Goal: Task Accomplishment & Management: Complete application form

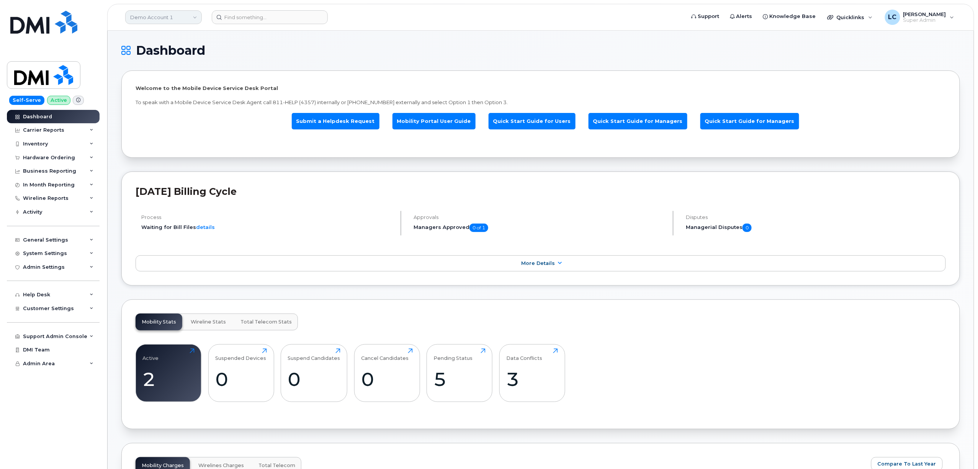
click at [183, 17] on link "Demo Account 1" at bounding box center [163, 17] width 77 height 14
click at [175, 31] on input at bounding box center [183, 37] width 100 height 14
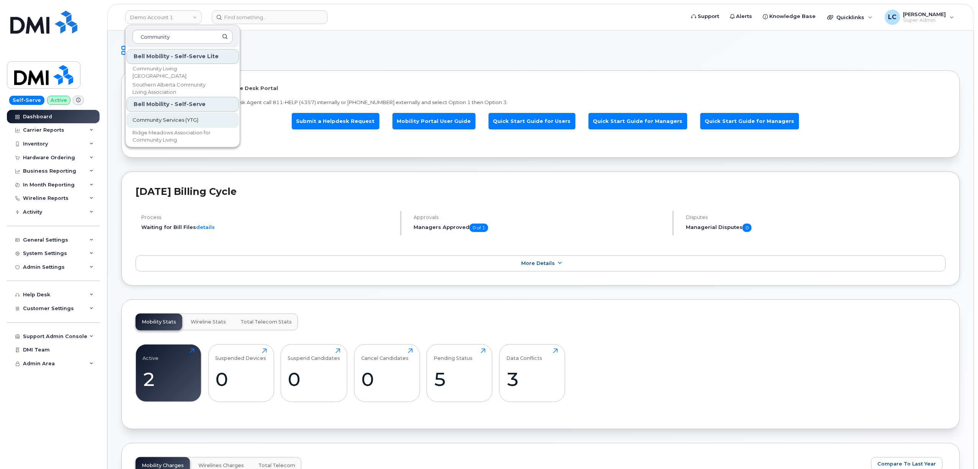
type input "Community"
click at [196, 122] on span "Community Services (YTG)" at bounding box center [166, 120] width 66 height 8
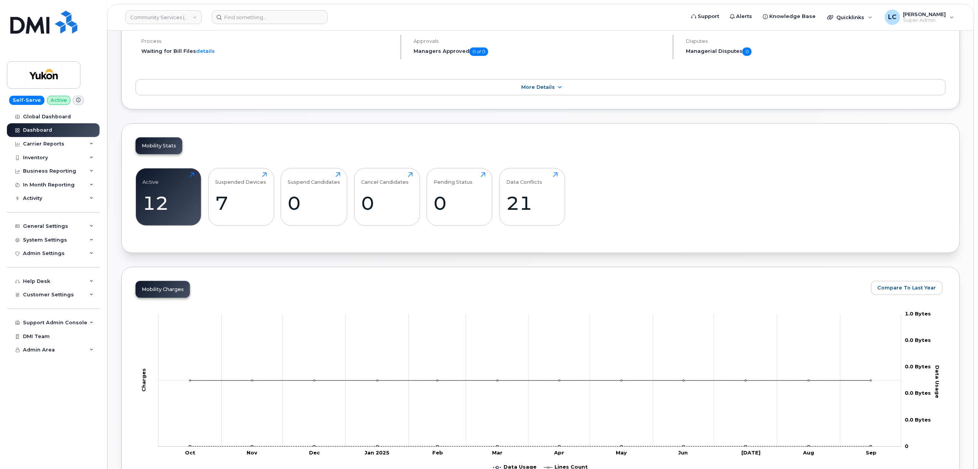
scroll to position [102, 0]
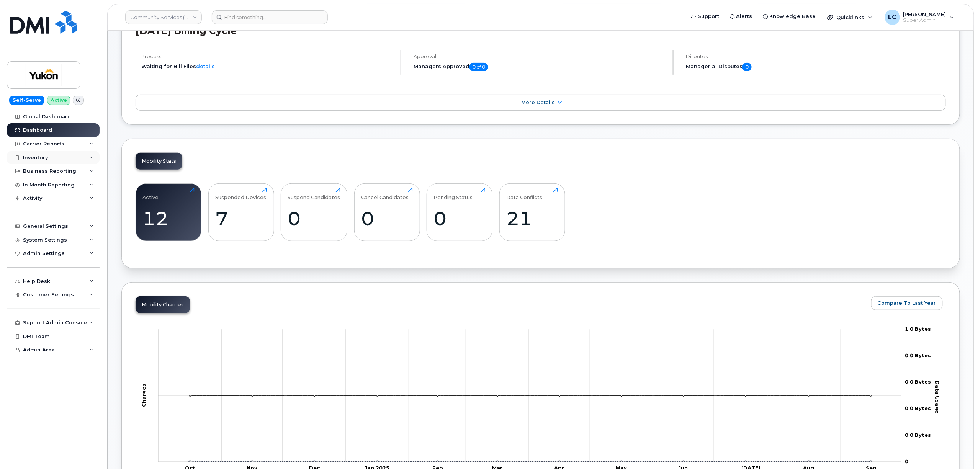
click at [66, 153] on div "Inventory" at bounding box center [53, 158] width 93 height 14
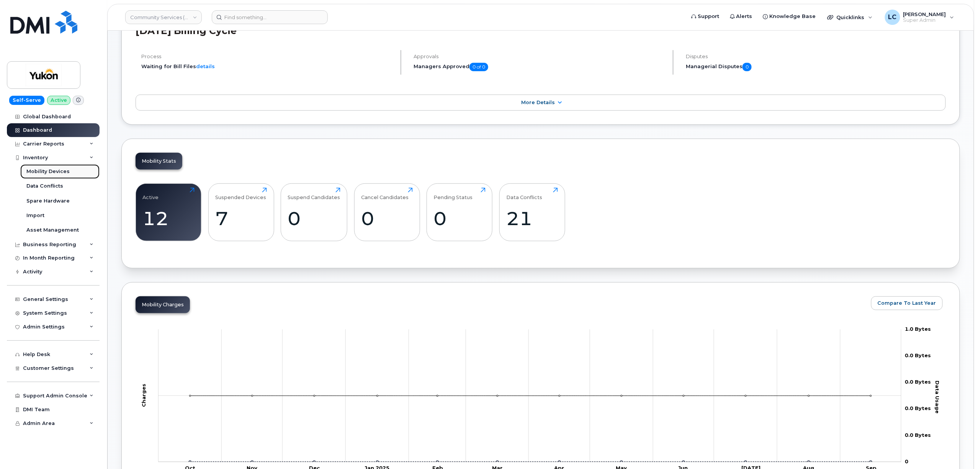
click at [61, 170] on div "Mobility Devices" at bounding box center [47, 171] width 43 height 7
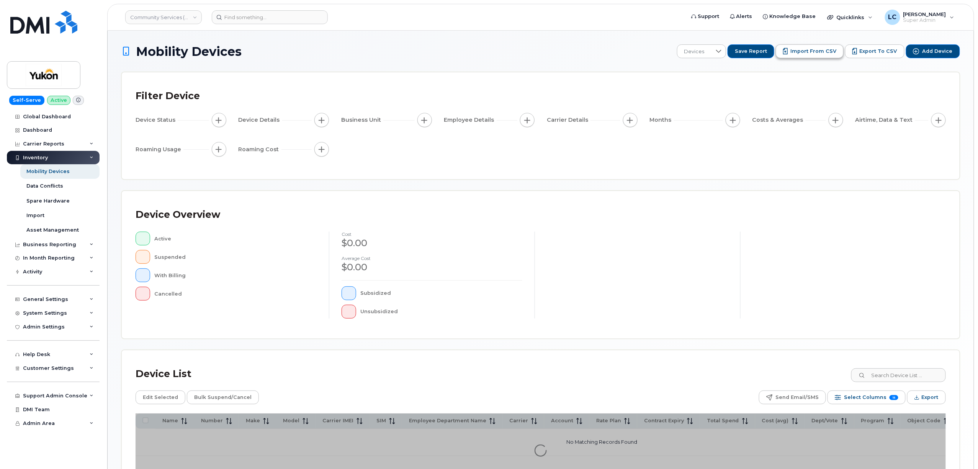
click at [820, 52] on span "Import from CSV" at bounding box center [814, 51] width 46 height 7
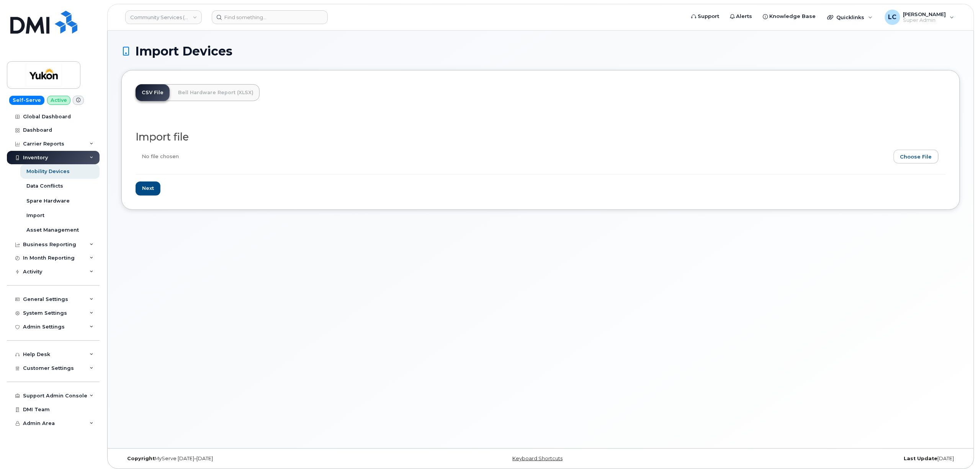
click at [915, 157] on input "file" at bounding box center [538, 159] width 804 height 18
type input "C:\fakepath\CommunityServicesCSV.csv"
click at [145, 188] on input "Next" at bounding box center [148, 189] width 25 height 14
type input "Loading..."
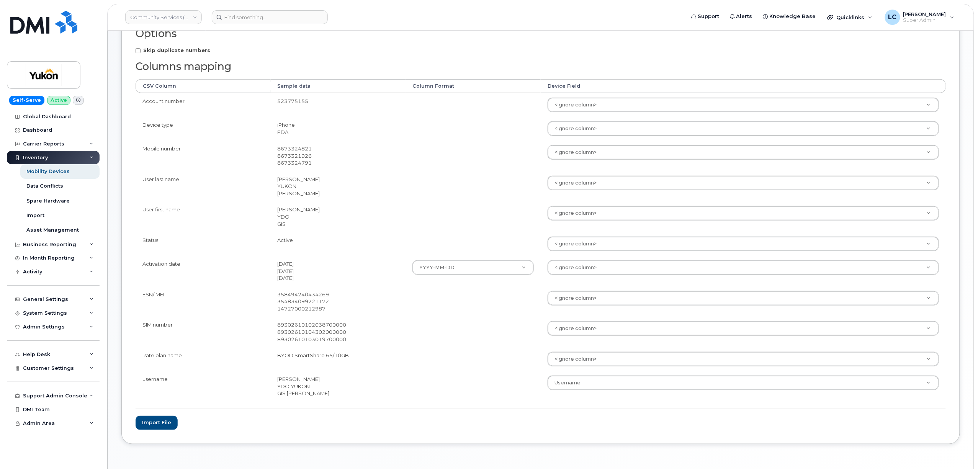
scroll to position [111, 0]
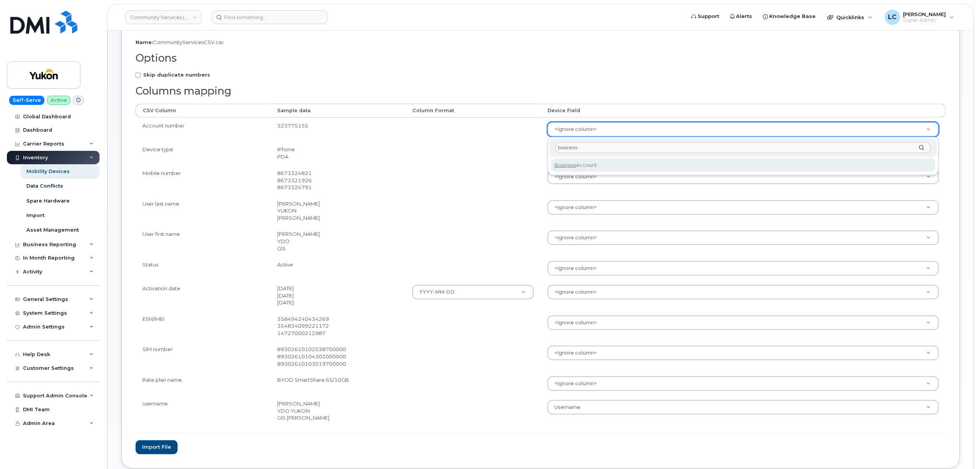
type input "business"
select select "business_account_id"
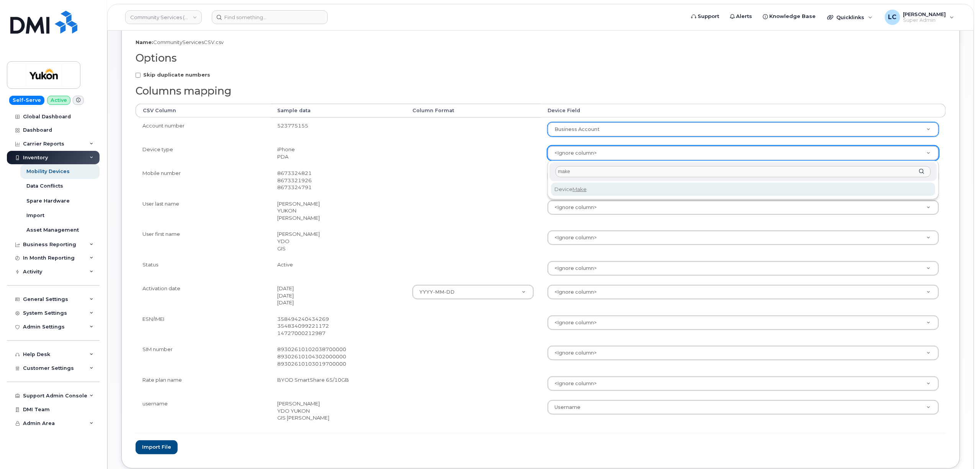
type input "make"
select select "device_make_id"
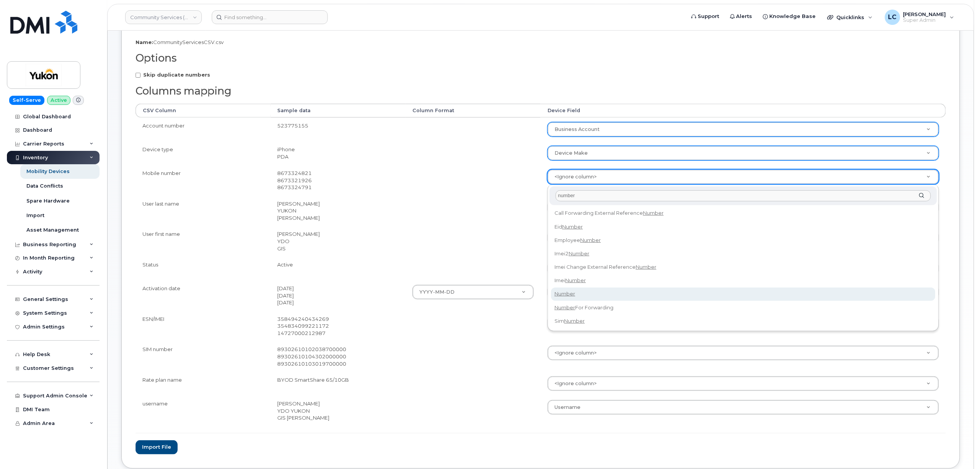
type input "number"
select select "number"
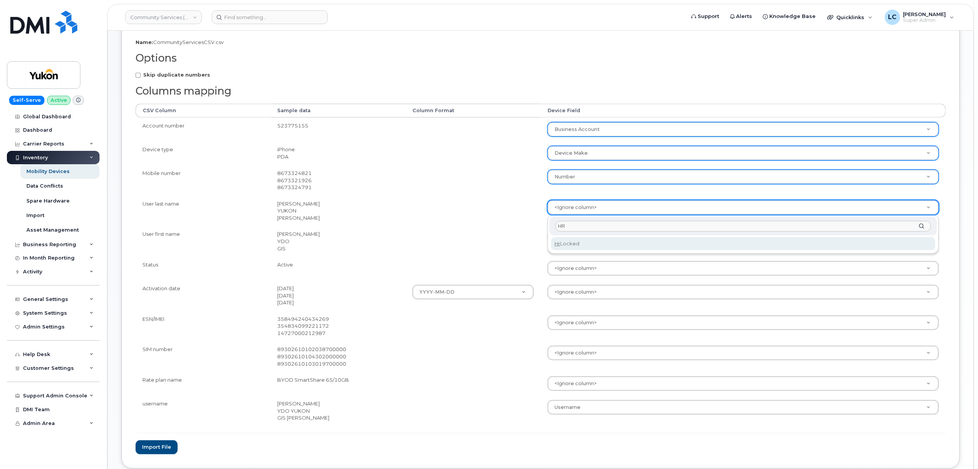
type input "H"
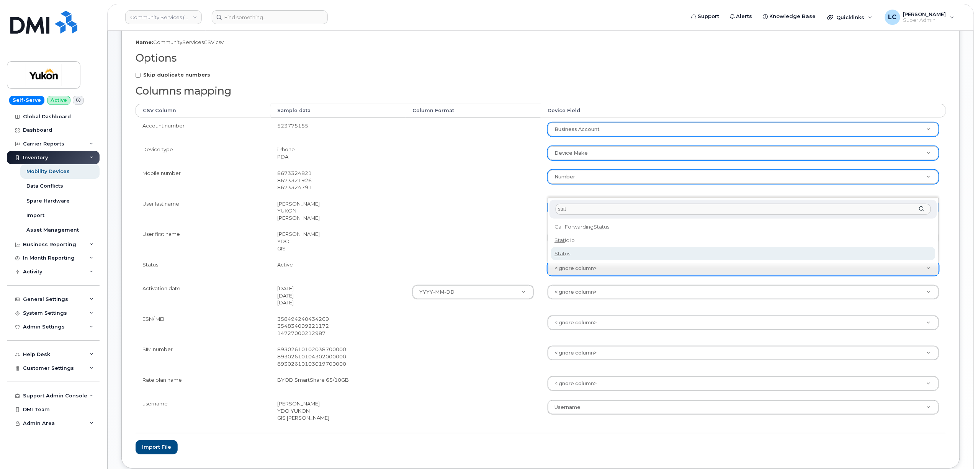
type input "stat"
select select "status"
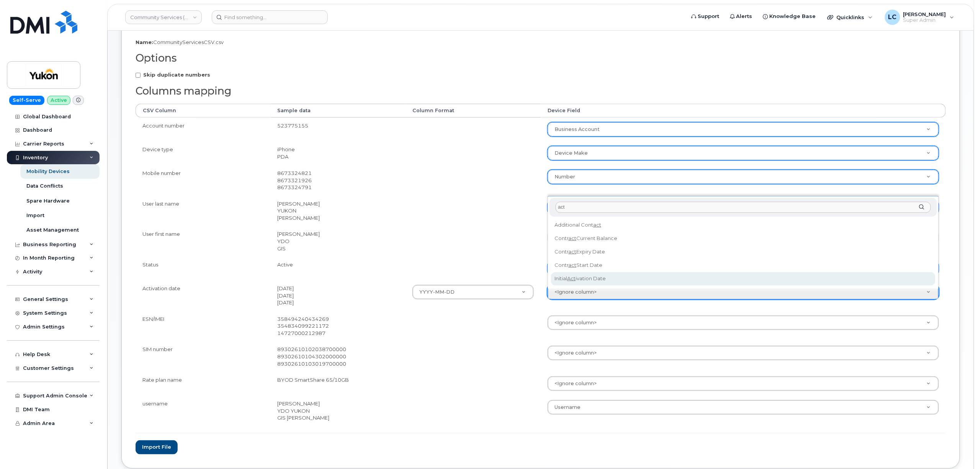
type input "act"
select select "initial_activation_date"
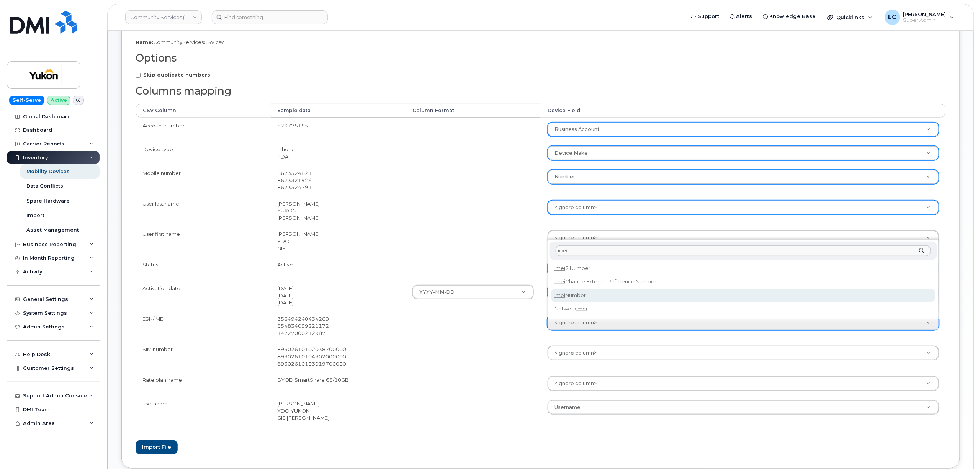
type input "imei"
select select "imei_number"
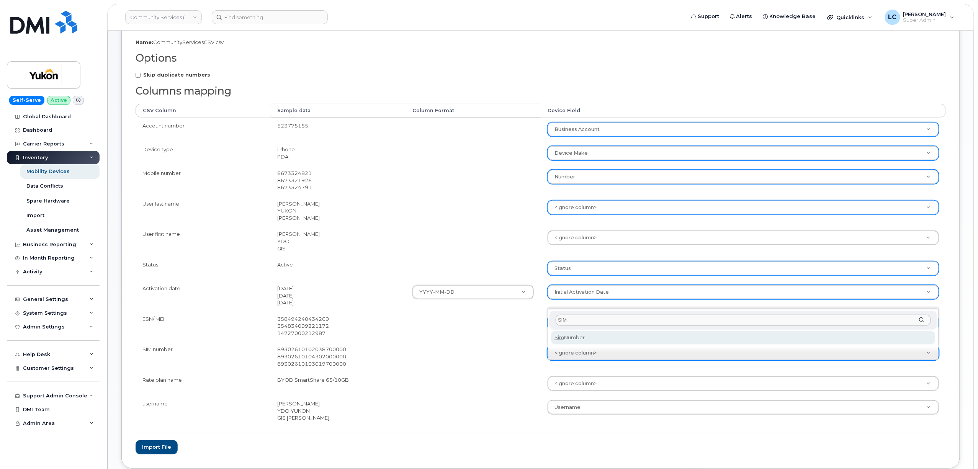
type input "SIM"
select select "sim_number"
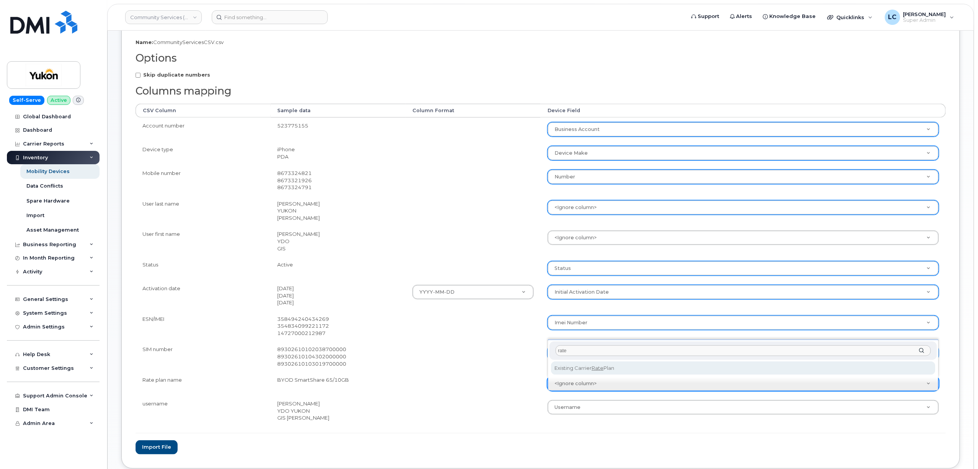
type input "rate"
select select "existing_carrier_rate_plan"
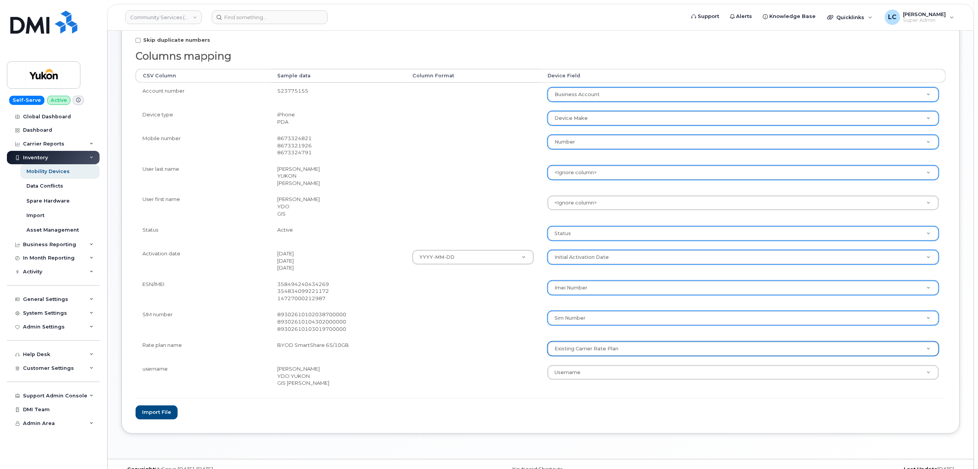
scroll to position [162, 0]
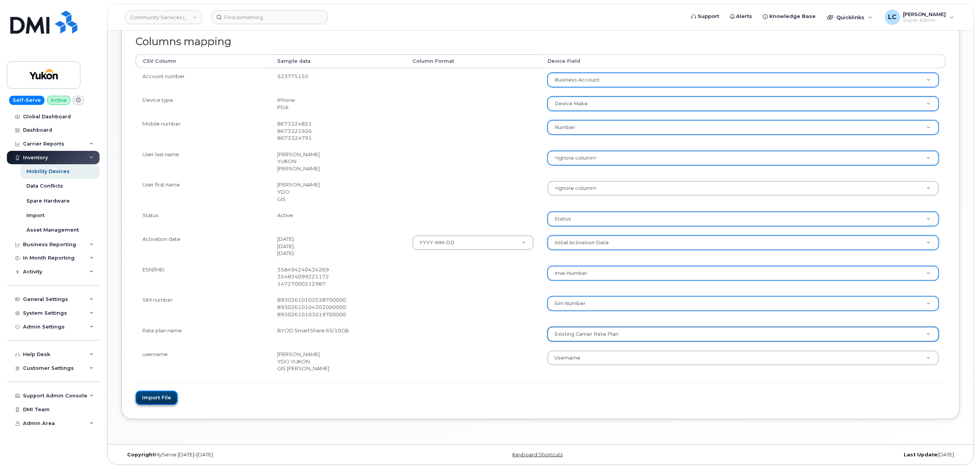
click at [159, 396] on button "Import file" at bounding box center [157, 398] width 42 height 14
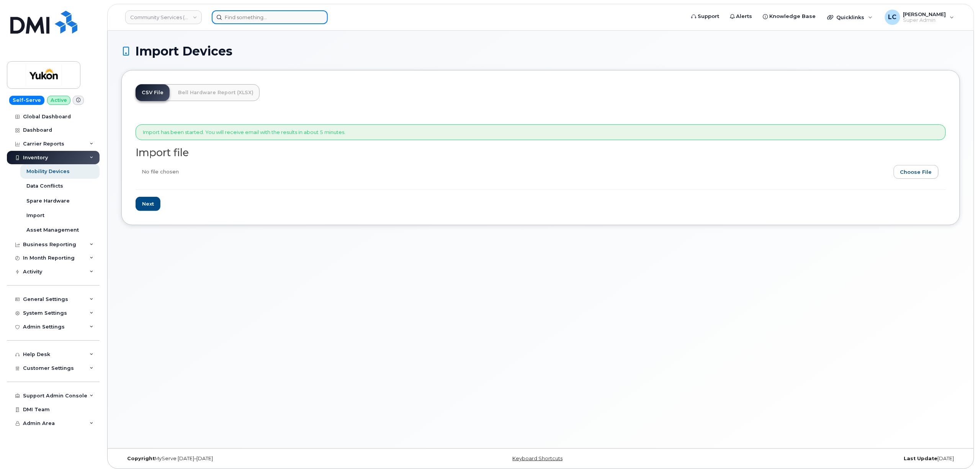
click at [275, 11] on input at bounding box center [270, 17] width 116 height 14
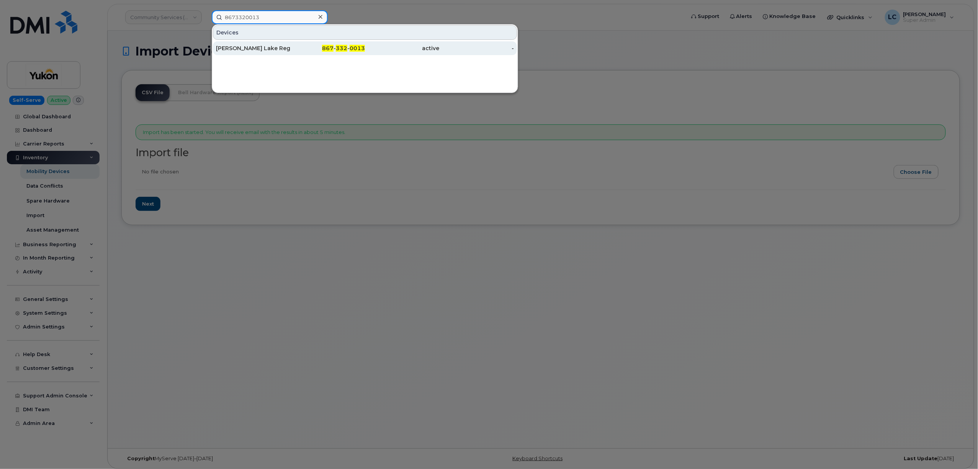
type input "8673320013"
click at [344, 44] on div "867 - 332 - 0013" at bounding box center [328, 48] width 75 height 14
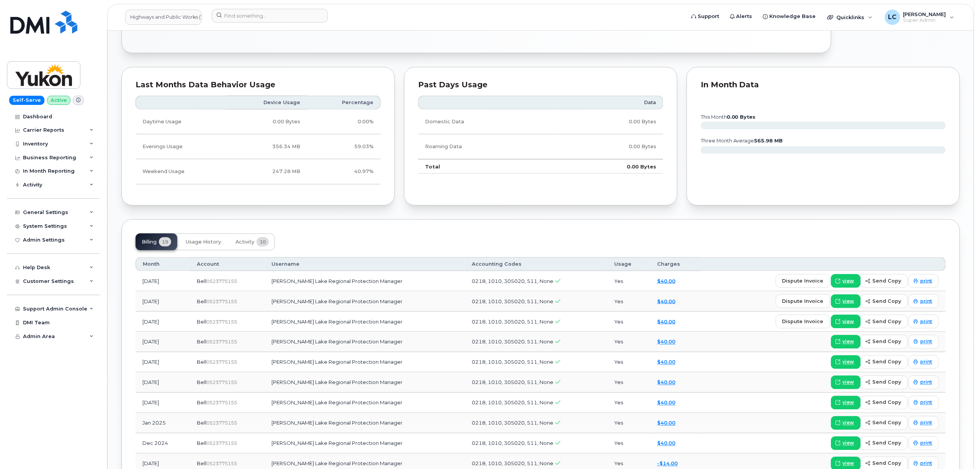
scroll to position [460, 0]
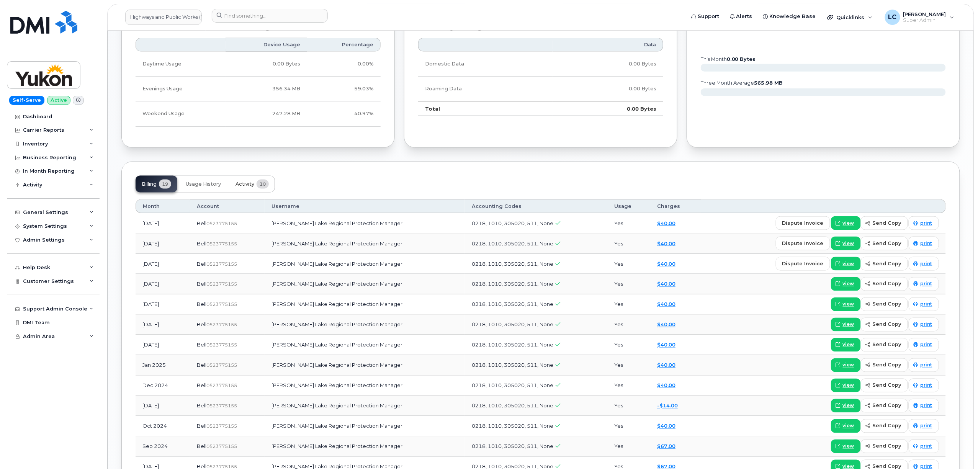
click at [239, 187] on span "Activity" at bounding box center [245, 184] width 19 height 6
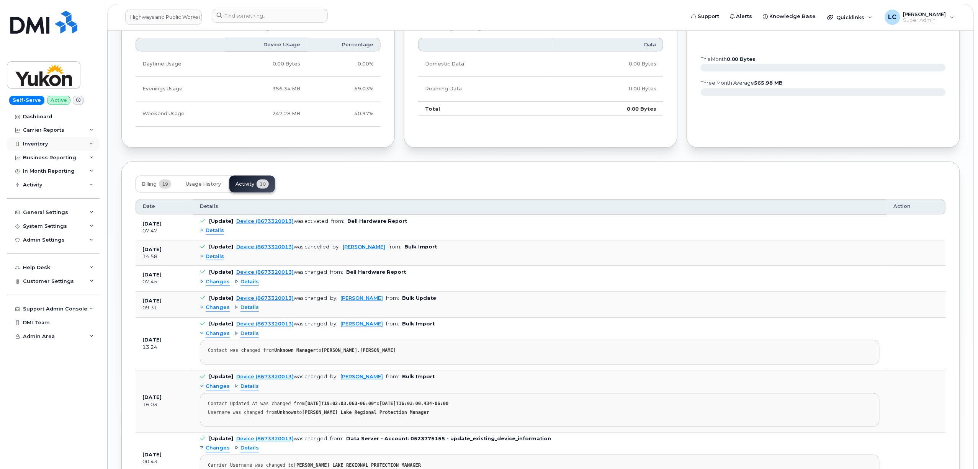
click at [63, 140] on div "Inventory" at bounding box center [53, 144] width 93 height 14
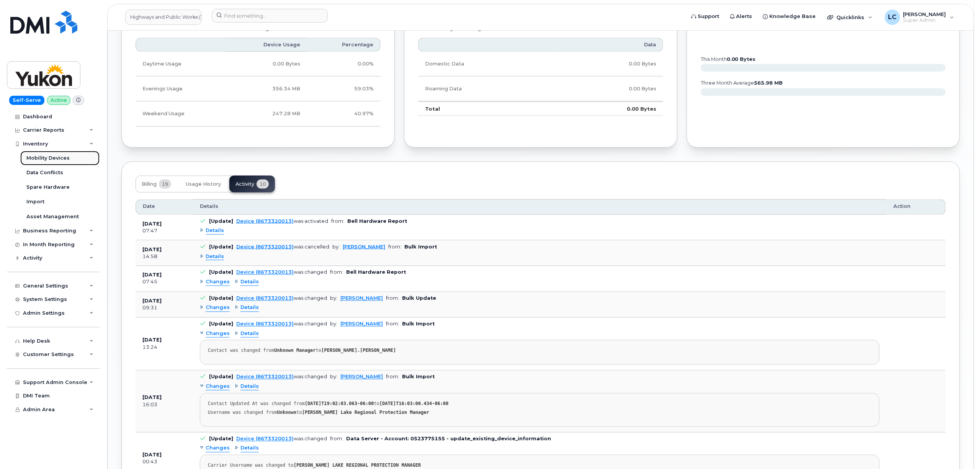
click at [57, 156] on div "Mobility Devices" at bounding box center [47, 158] width 43 height 7
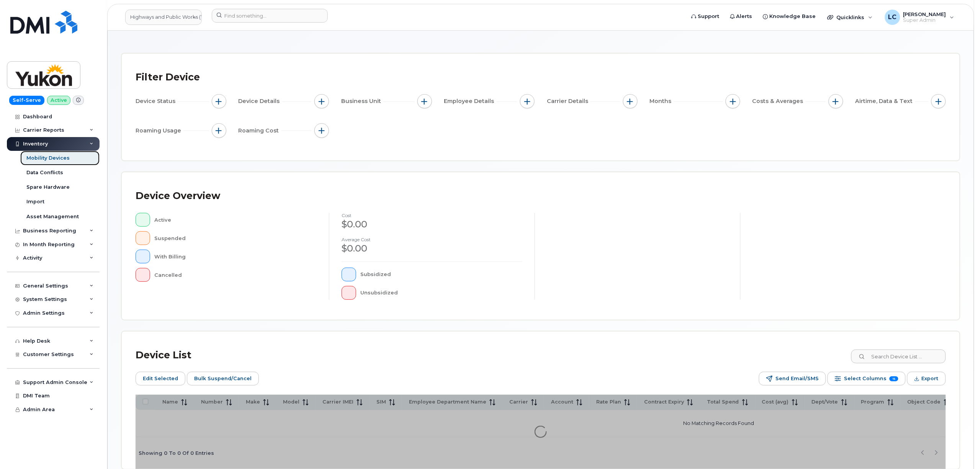
scroll to position [74, 0]
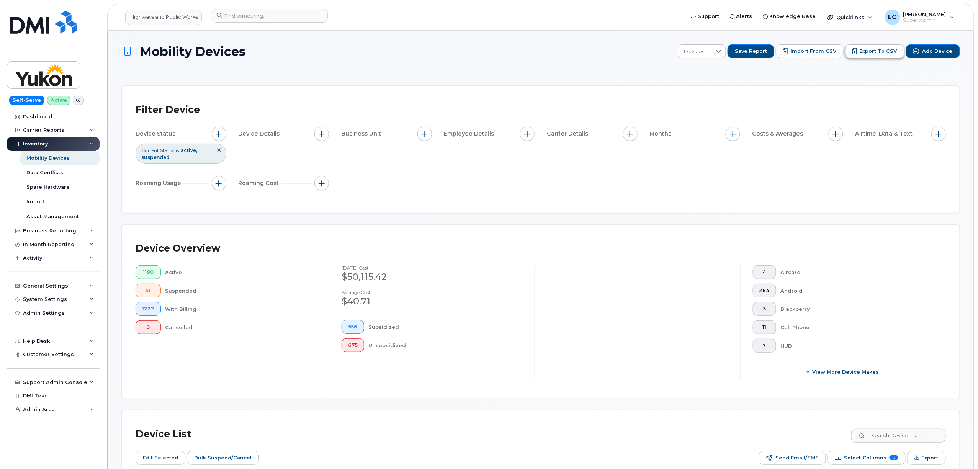
click at [882, 48] on span "Export to CSV" at bounding box center [879, 51] width 38 height 7
click at [817, 48] on span "Import from CSV" at bounding box center [814, 51] width 46 height 7
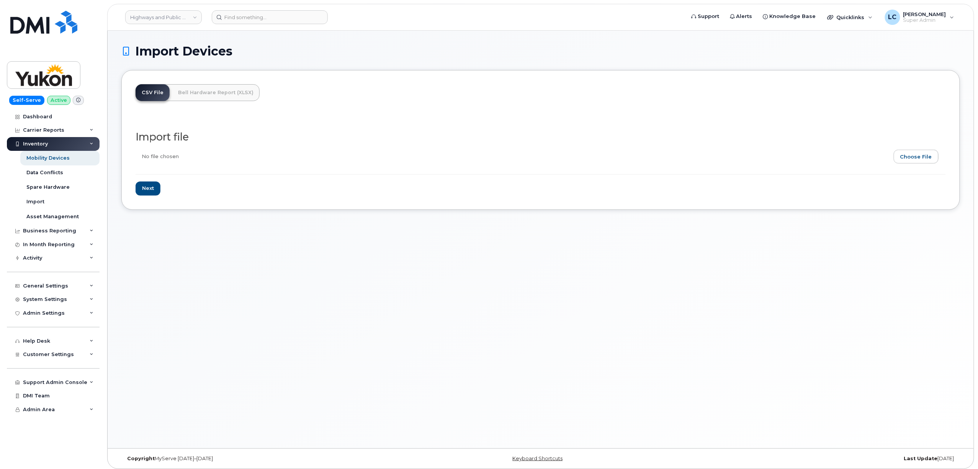
click at [910, 152] on input "file" at bounding box center [538, 159] width 804 height 18
type input "C:\fakepath\Highways and Public Works (YTG) - Device Report - [DATE].csv"
click at [150, 188] on input "Next" at bounding box center [148, 189] width 25 height 14
type input "Loading..."
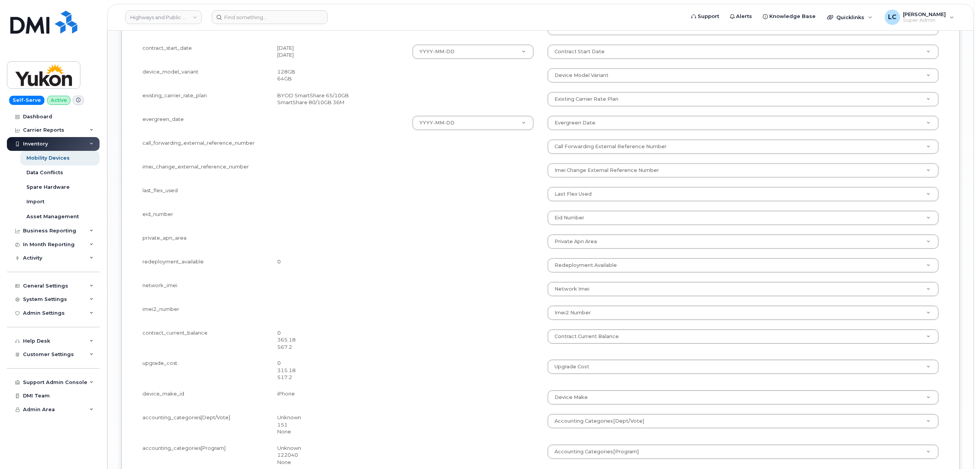
scroll to position [1308, 0]
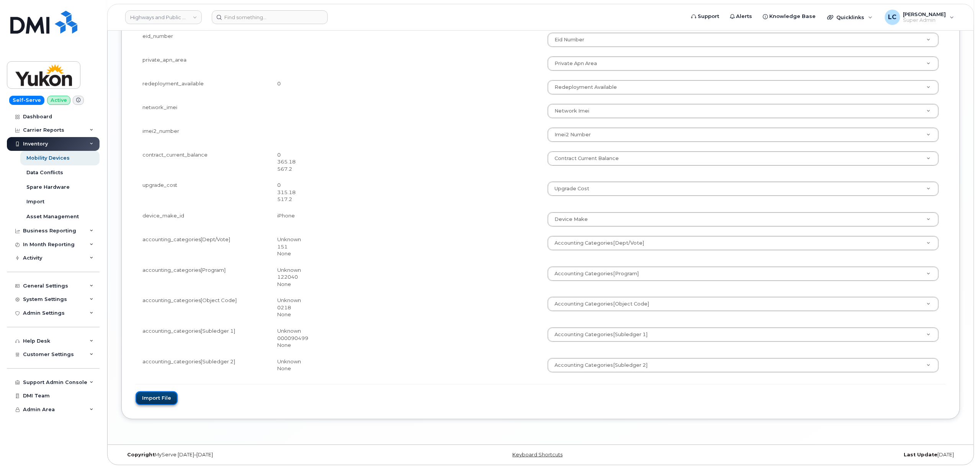
click at [163, 397] on button "Import file" at bounding box center [157, 398] width 42 height 14
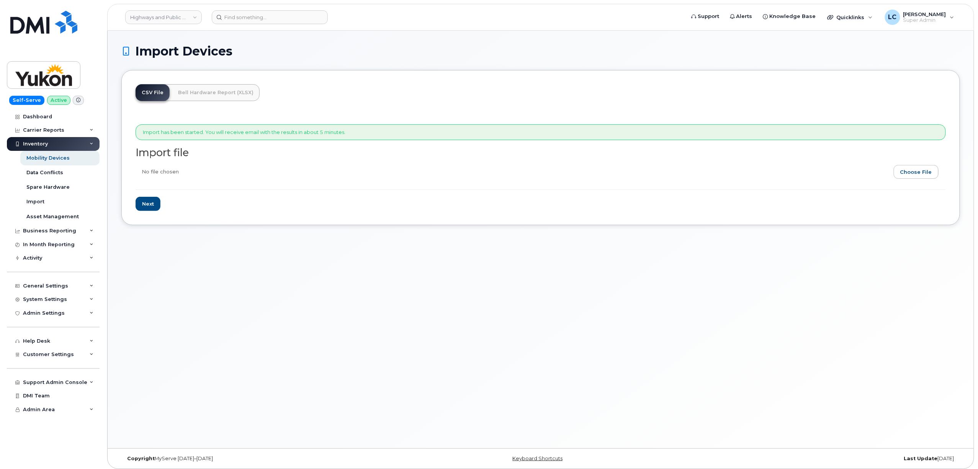
click at [921, 175] on input "file" at bounding box center [538, 174] width 804 height 18
type input "C:\fakepath\Highways and Public Works (YTG) - Device Report - [DATE].csv"
click at [137, 200] on input "Next" at bounding box center [148, 204] width 25 height 14
type input "Loading..."
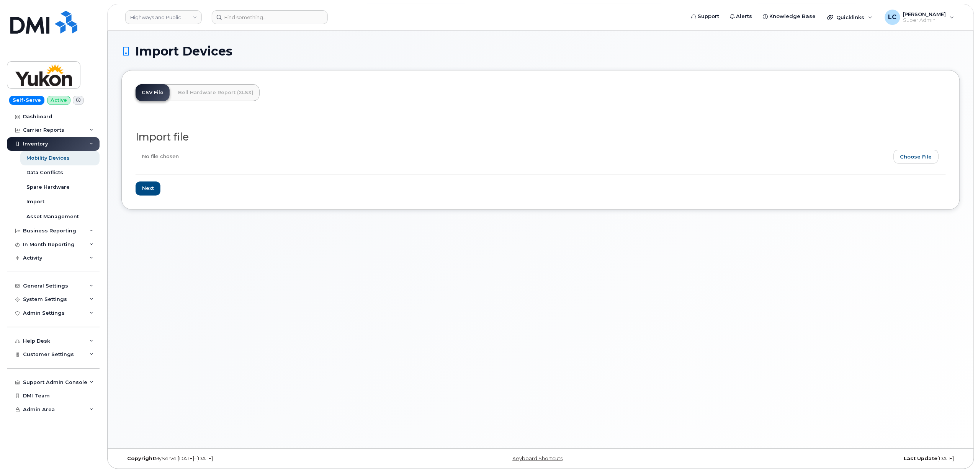
click at [910, 152] on input "file" at bounding box center [538, 159] width 804 height 18
type input "C:\fakepath\Highways and Public Works (YTG) - Device Report - [DATE].csv"
click at [137, 189] on input "Next" at bounding box center [148, 189] width 25 height 14
type input "Loading..."
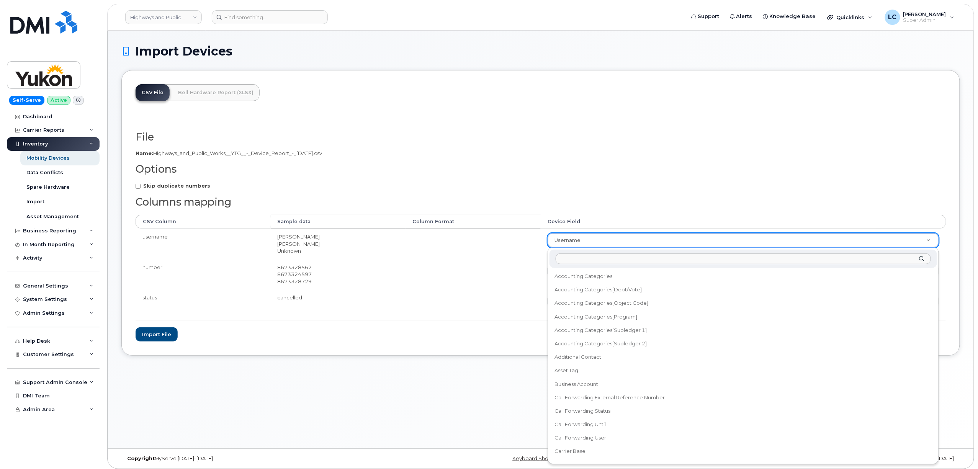
scroll to position [453, 0]
drag, startPoint x: 503, startPoint y: 236, endPoint x: 508, endPoint y: 236, distance: 4.2
click at [162, 339] on button "Import file" at bounding box center [157, 334] width 42 height 14
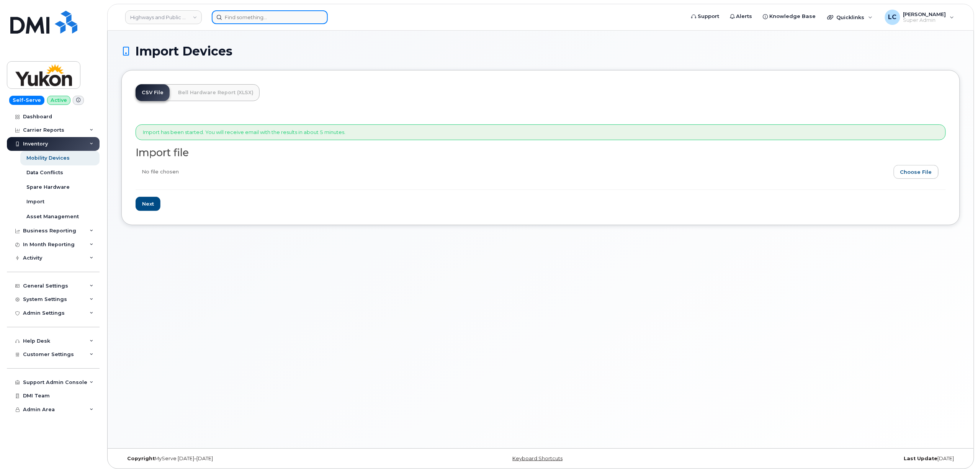
click at [303, 14] on input at bounding box center [270, 17] width 116 height 14
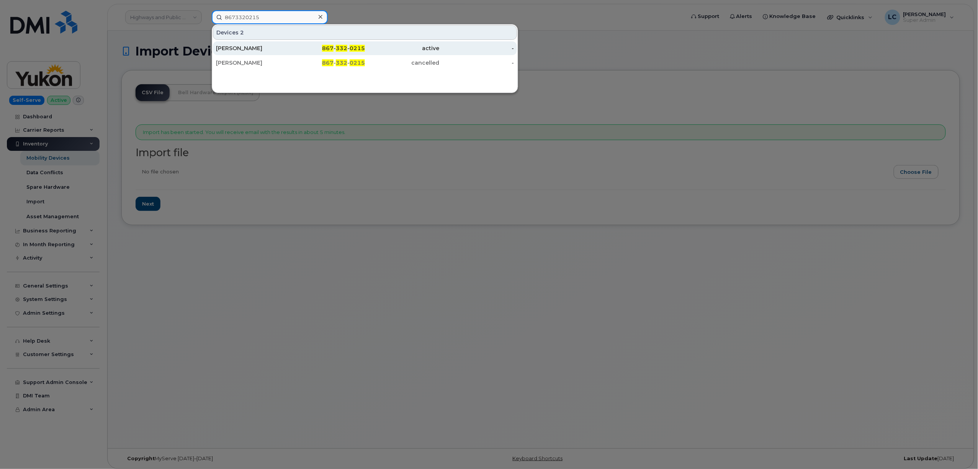
type input "8673320215"
click at [370, 46] on div "active" at bounding box center [402, 48] width 75 height 8
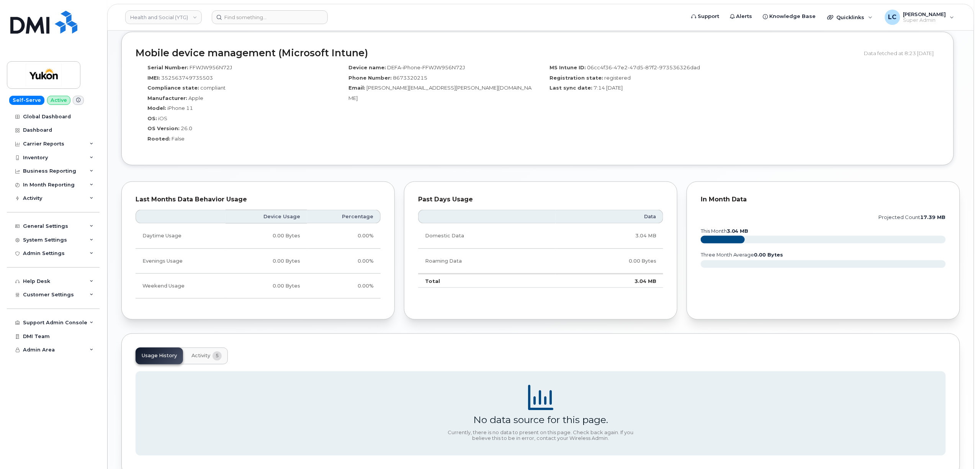
scroll to position [446, 0]
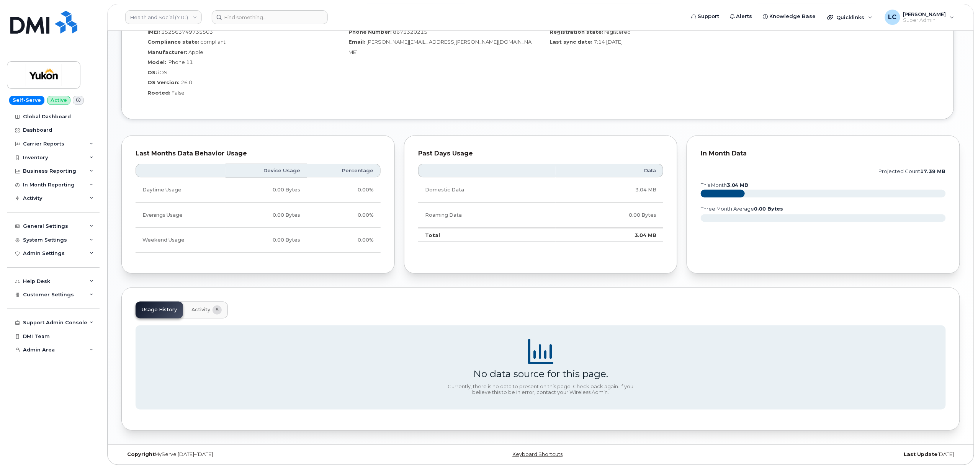
click at [216, 306] on span "5" at bounding box center [217, 310] width 9 height 9
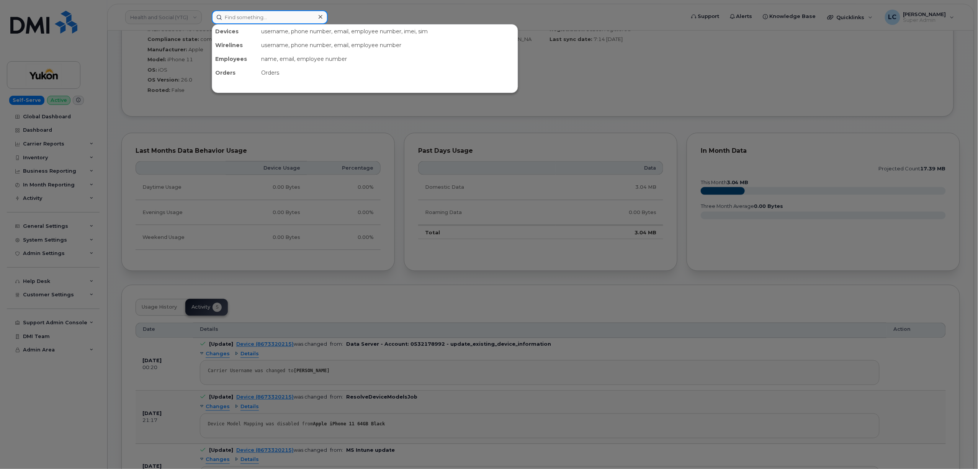
click at [293, 17] on input at bounding box center [270, 17] width 116 height 14
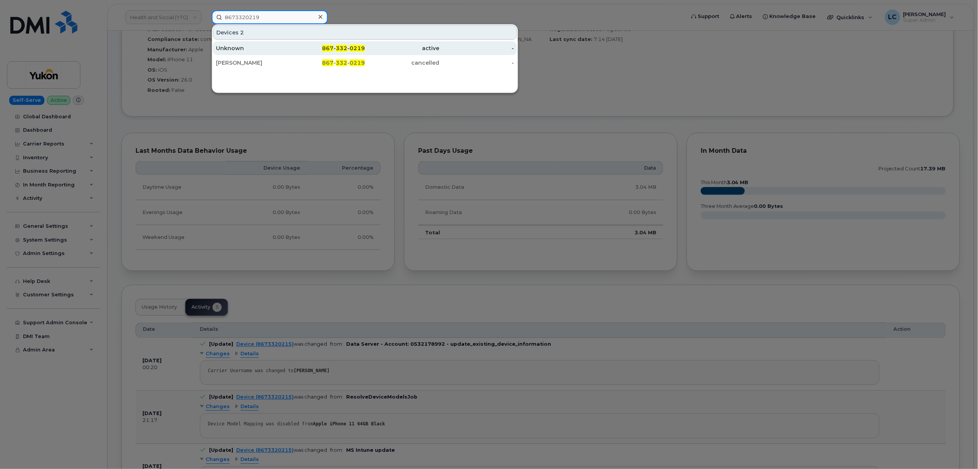
type input "8673320219"
click at [362, 49] on span "0219" at bounding box center [357, 48] width 15 height 7
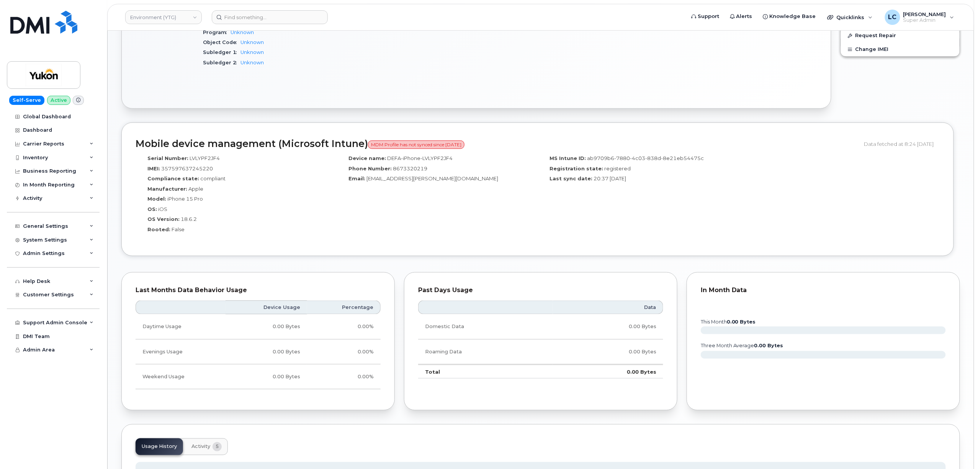
scroll to position [446, 0]
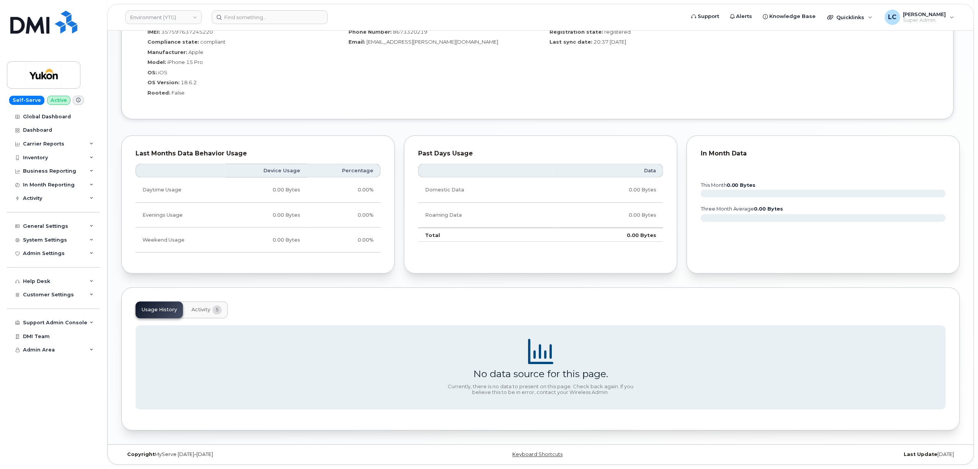
click at [212, 313] on button "Activity 5" at bounding box center [206, 310] width 43 height 17
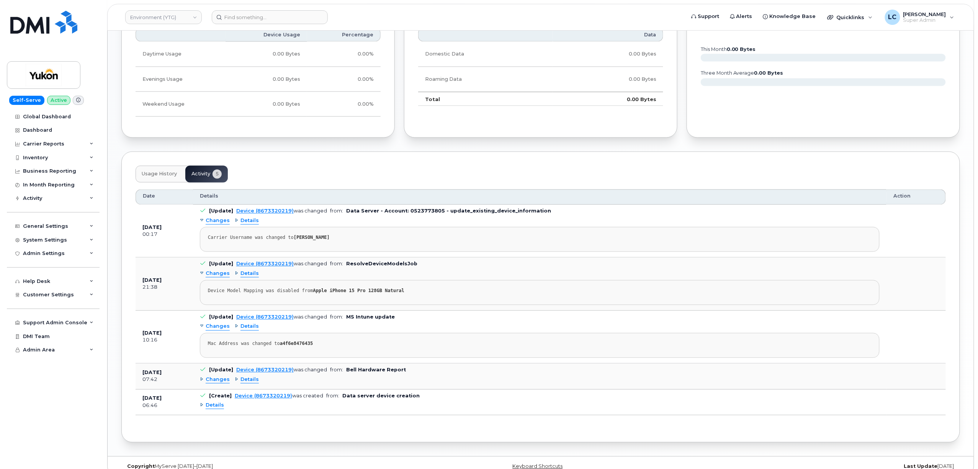
scroll to position [596, 0]
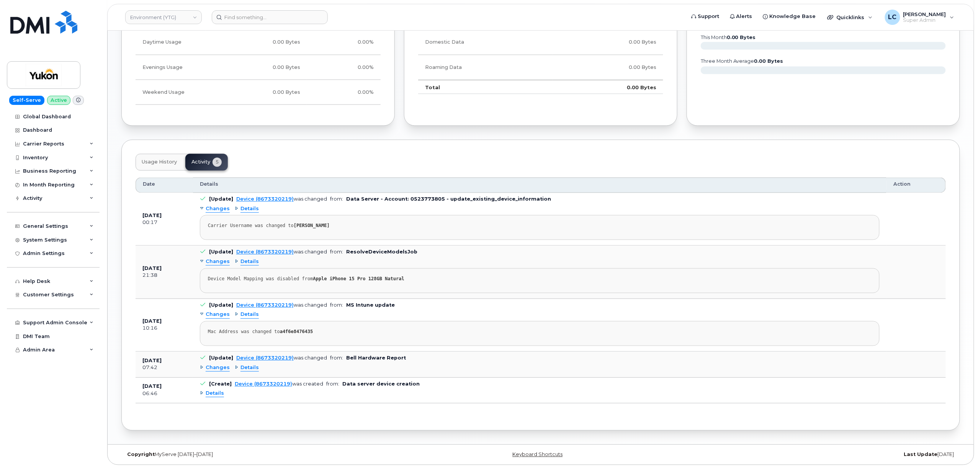
click at [246, 367] on span "Details" at bounding box center [250, 368] width 18 height 7
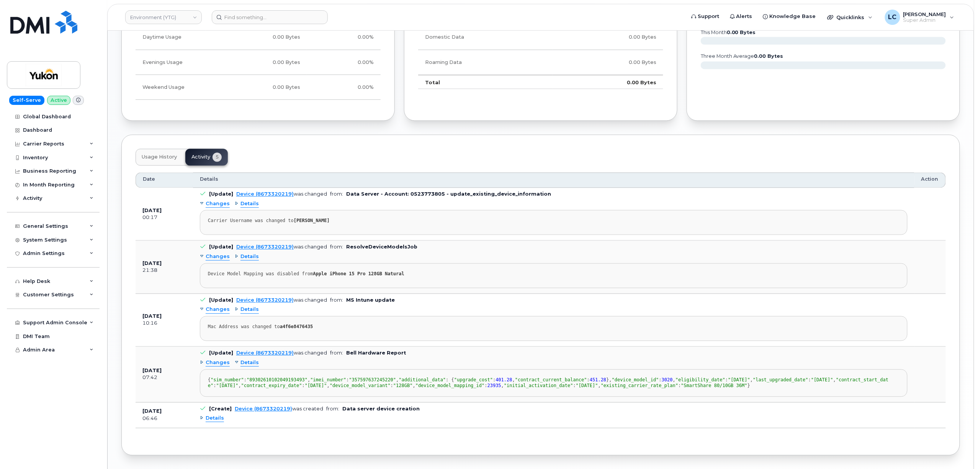
click at [218, 365] on span "Changes" at bounding box center [218, 363] width 24 height 7
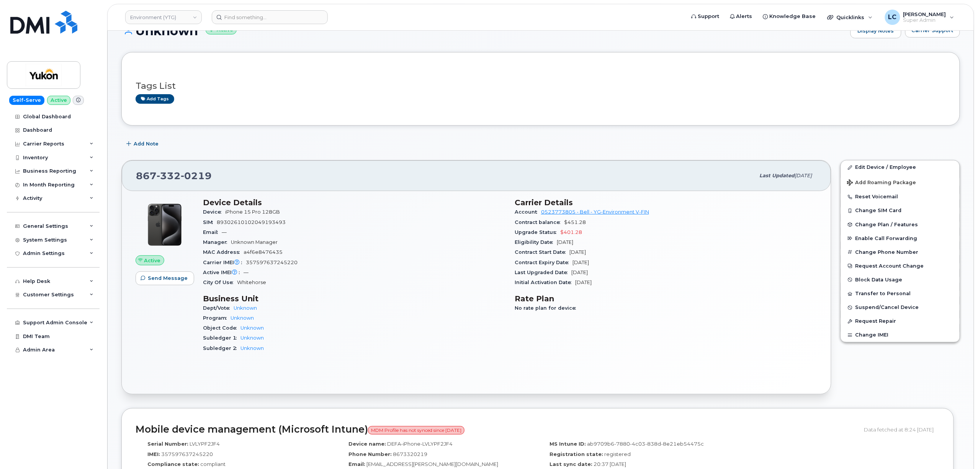
scroll to position [0, 0]
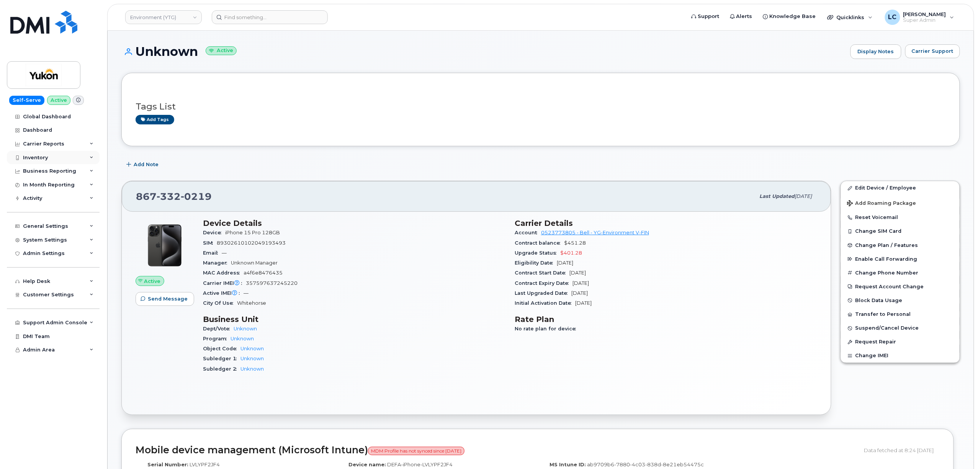
click at [70, 155] on div "Inventory" at bounding box center [53, 158] width 93 height 14
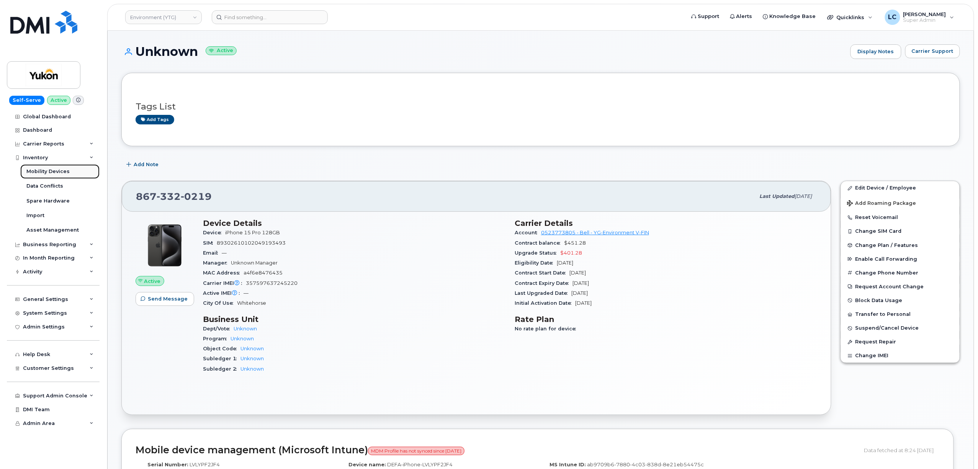
click at [57, 169] on div "Mobility Devices" at bounding box center [47, 171] width 43 height 7
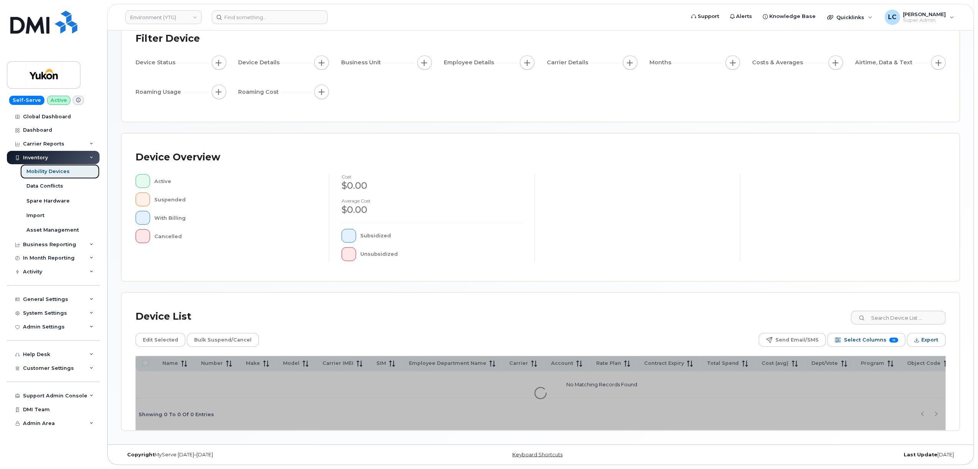
scroll to position [74, 0]
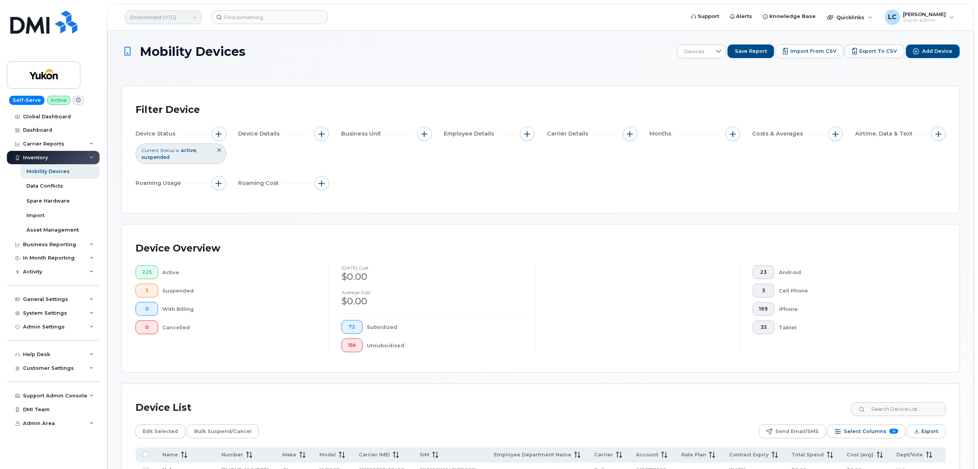
click at [171, 11] on link "Environment (YTG)" at bounding box center [163, 17] width 77 height 14
click at [169, 36] on input at bounding box center [183, 37] width 100 height 14
drag, startPoint x: 169, startPoint y: 36, endPoint x: 160, endPoint y: 36, distance: 9.2
click at [169, 37] on input at bounding box center [183, 37] width 100 height 14
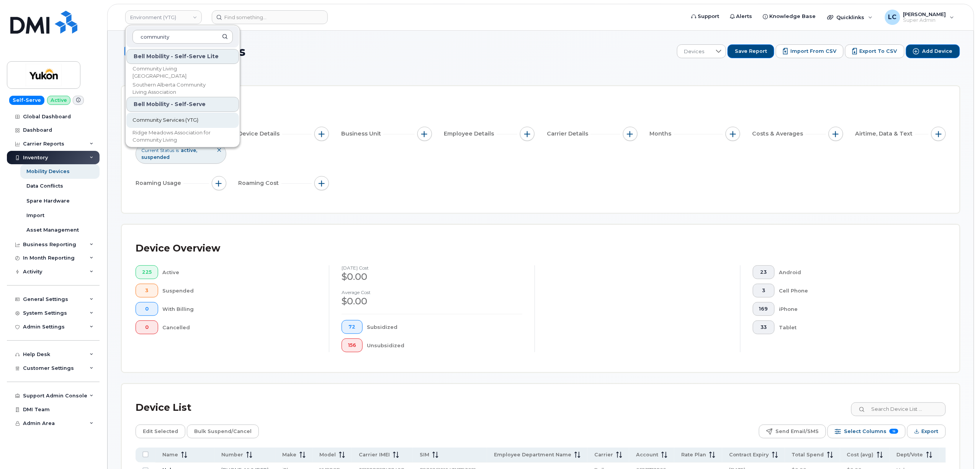
type input "community"
click at [172, 122] on span "Community Services (YTG)" at bounding box center [166, 120] width 66 height 8
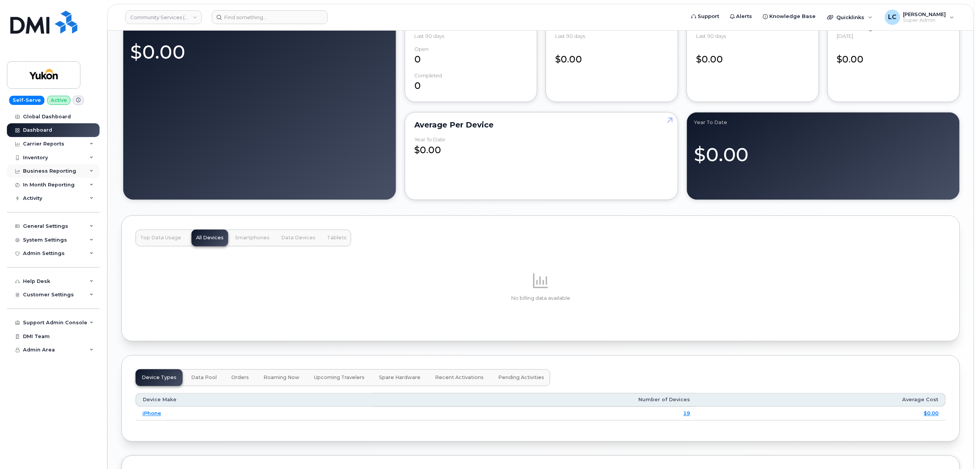
scroll to position [561, 0]
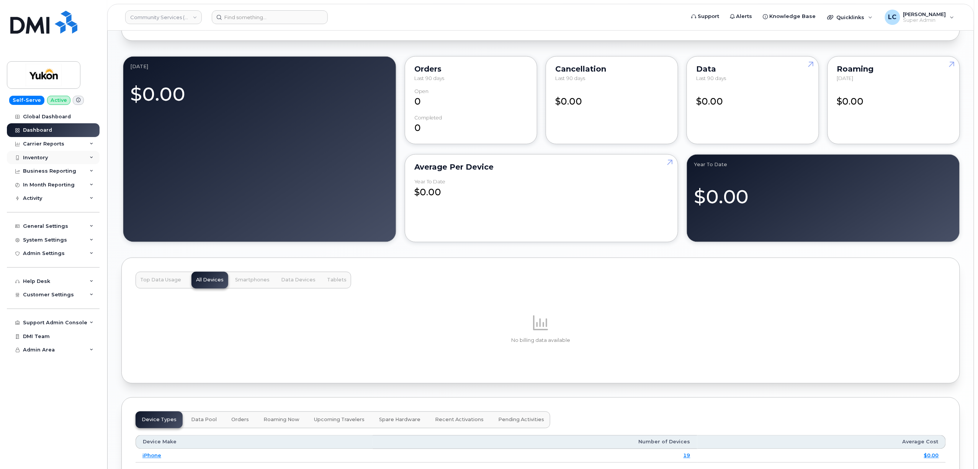
click at [63, 158] on div "Inventory" at bounding box center [53, 158] width 93 height 14
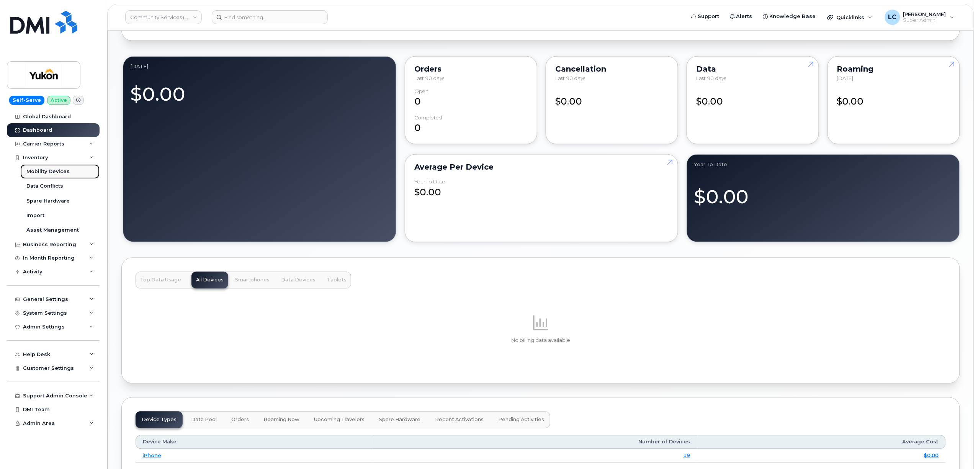
click at [53, 169] on div "Mobility Devices" at bounding box center [47, 171] width 43 height 7
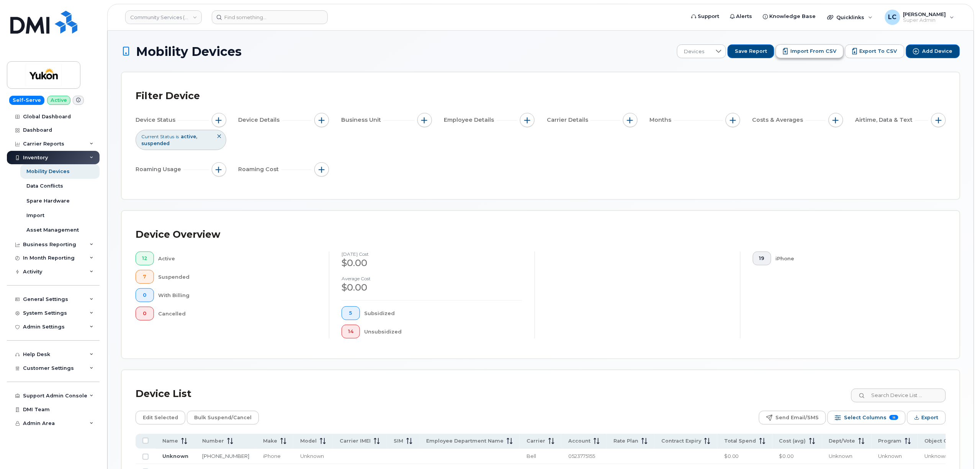
click at [829, 54] on span "Import from CSV" at bounding box center [814, 51] width 46 height 7
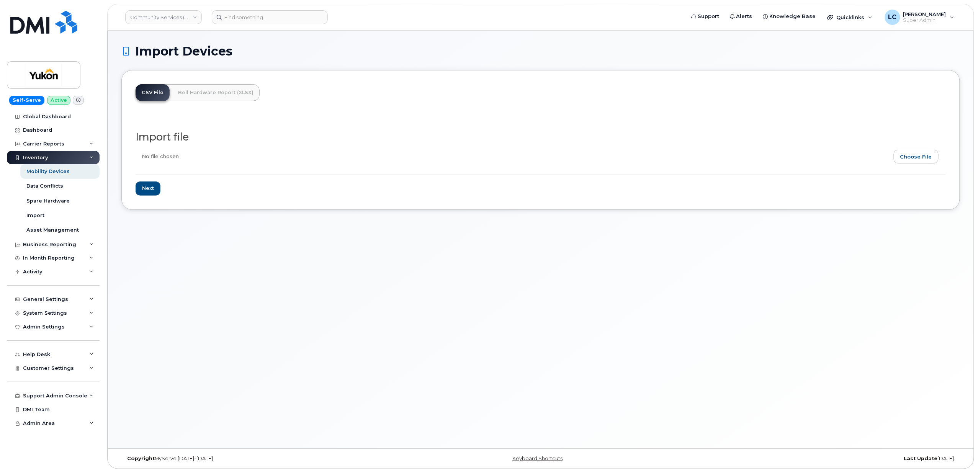
click at [918, 154] on input "file" at bounding box center [538, 159] width 804 height 18
type input "C:\fakepath\CommunityServicesCSV.csv"
click at [156, 183] on input "Next" at bounding box center [148, 189] width 25 height 14
type input "Loading..."
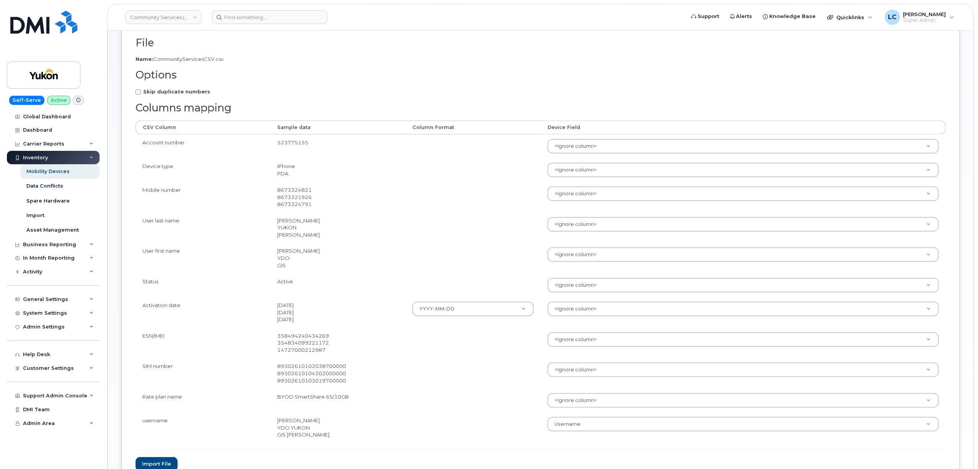
scroll to position [162, 0]
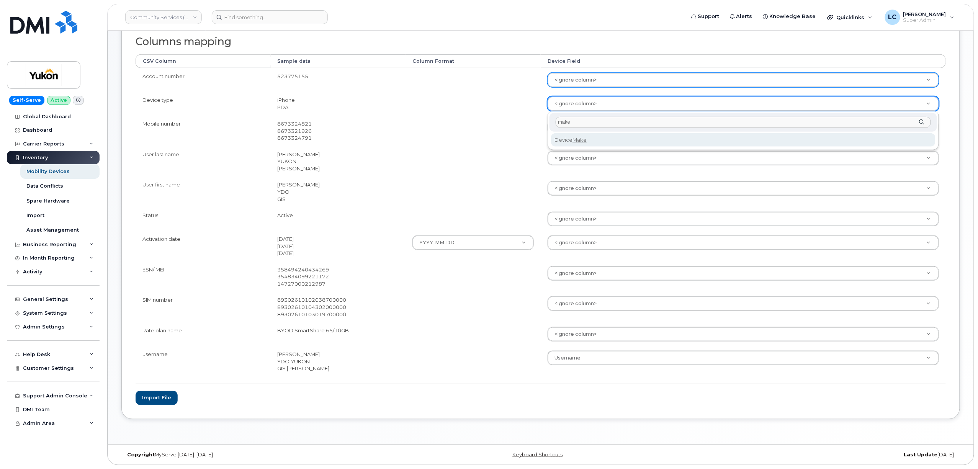
type input "make"
select select "device_make_id"
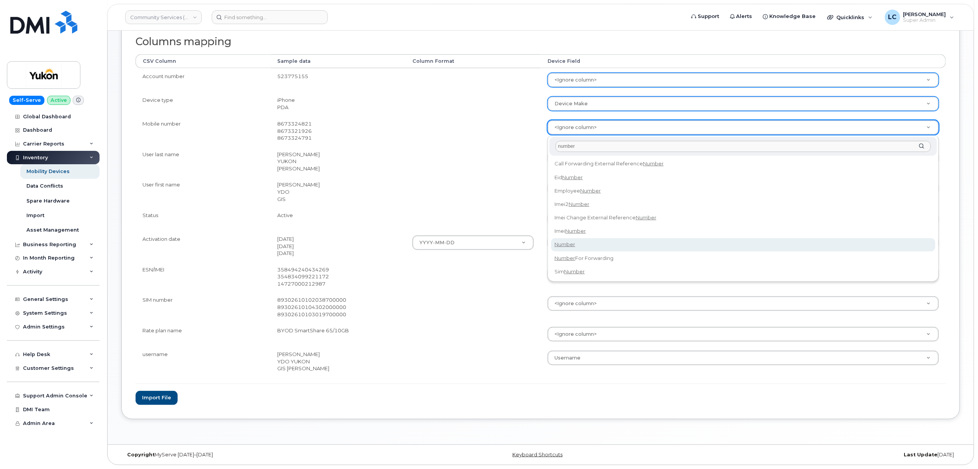
type input "number"
select select "number"
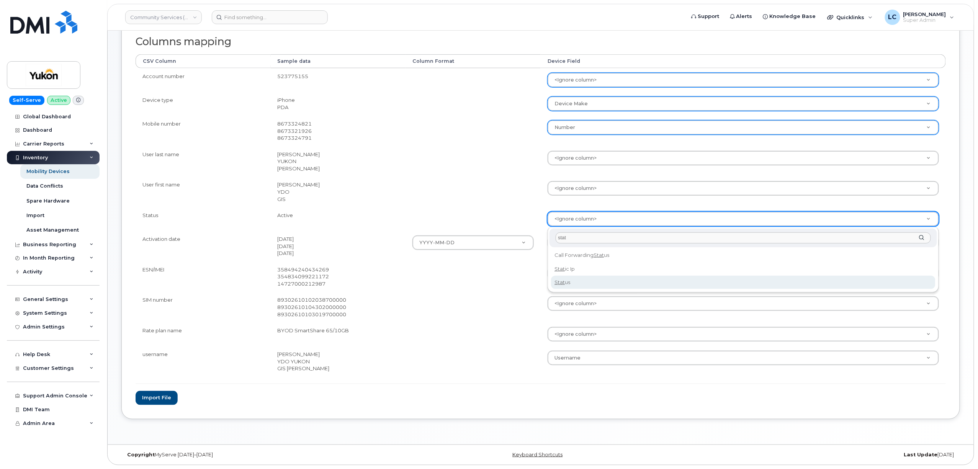
type input "stat"
select select "status"
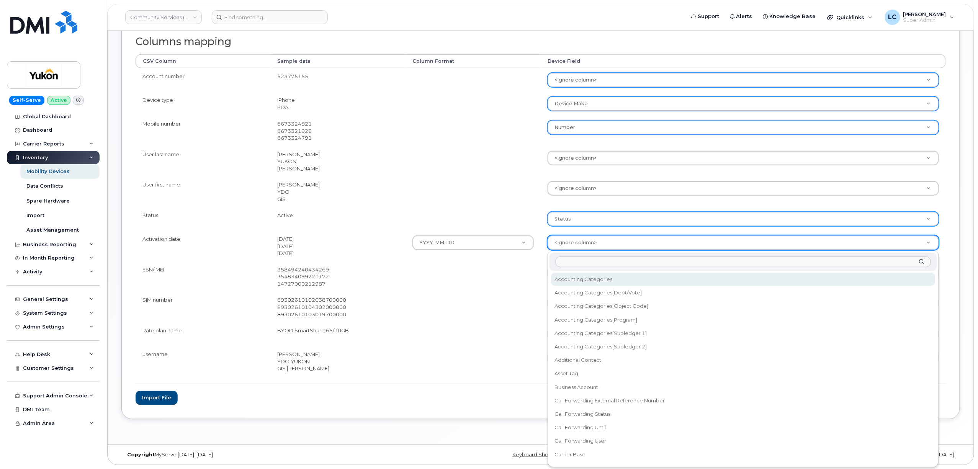
type input "c"
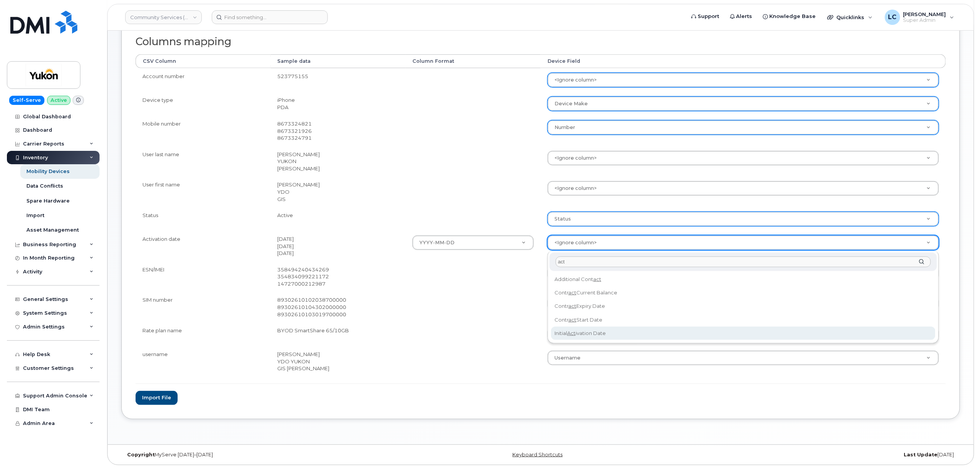
type input "act"
select select "initial_activation_date"
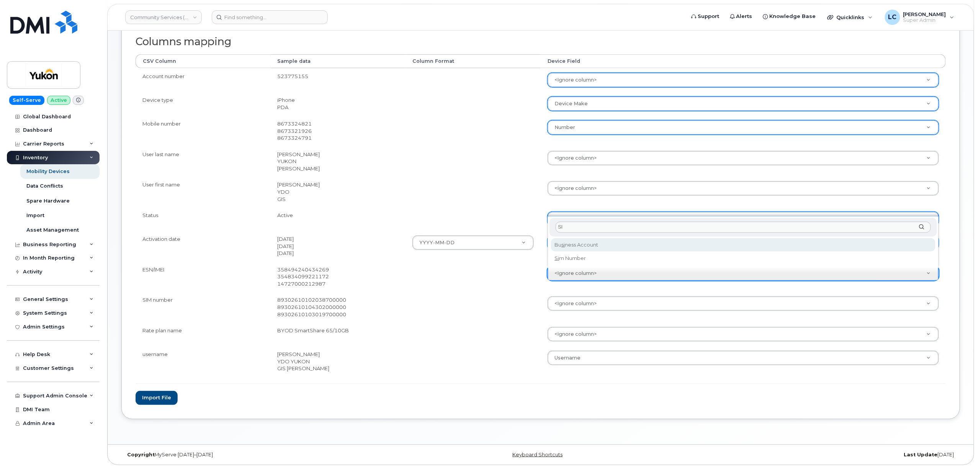
type input "S"
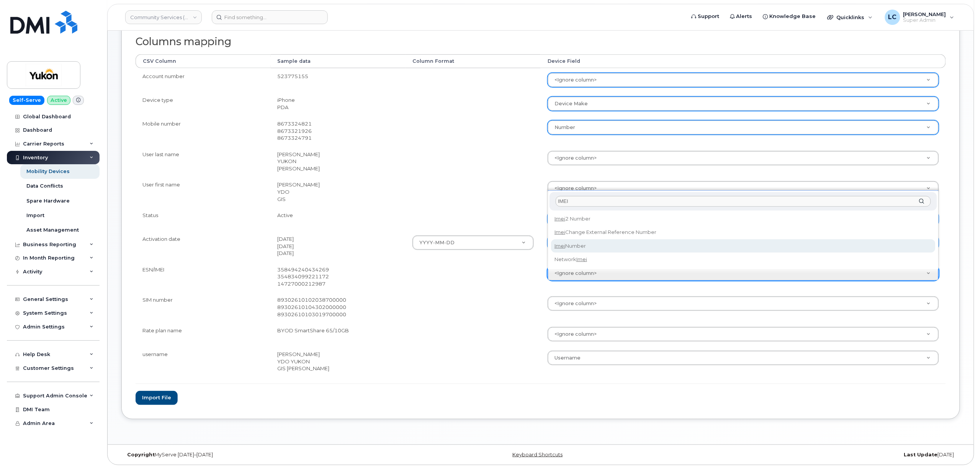
type input "IMEI"
select select "imei_number"
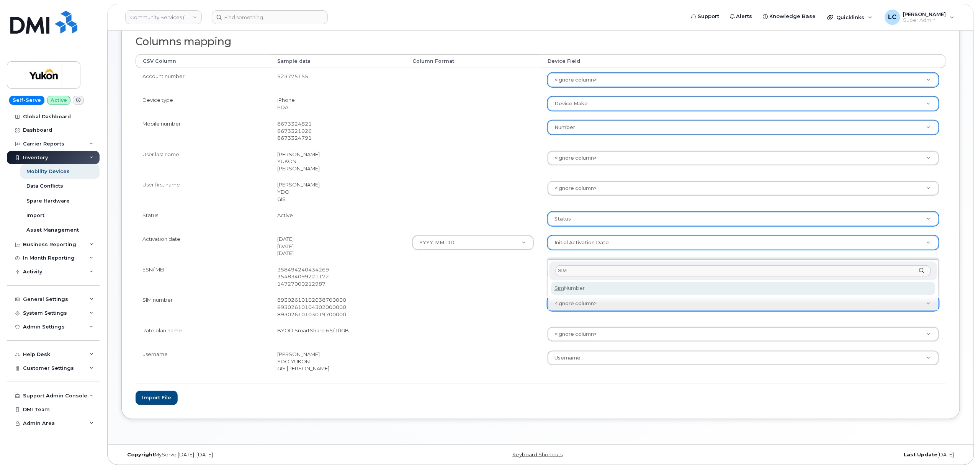
type input "SIM"
select select "sim_number"
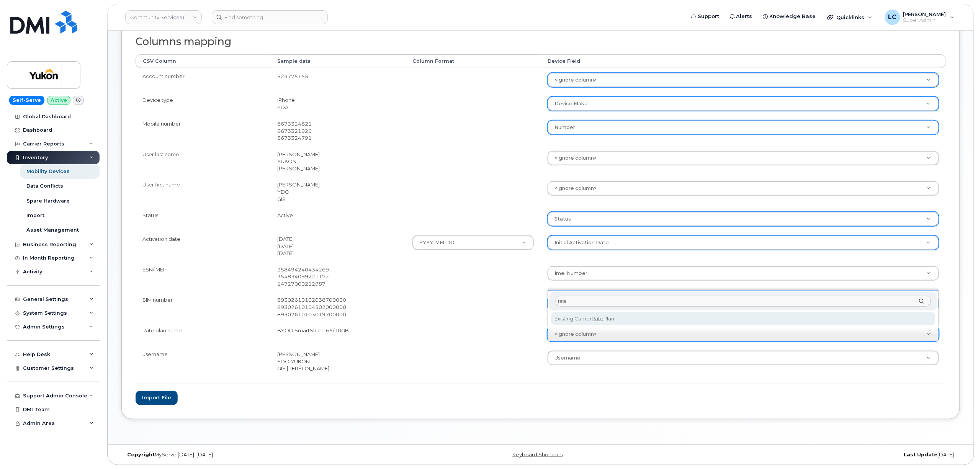
type input "rate"
select select "existing_carrier_rate_plan"
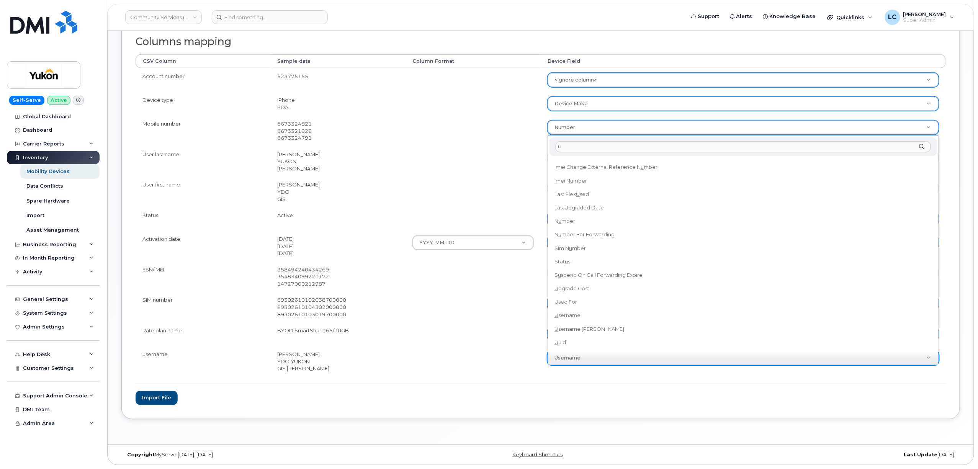
scroll to position [0, 0]
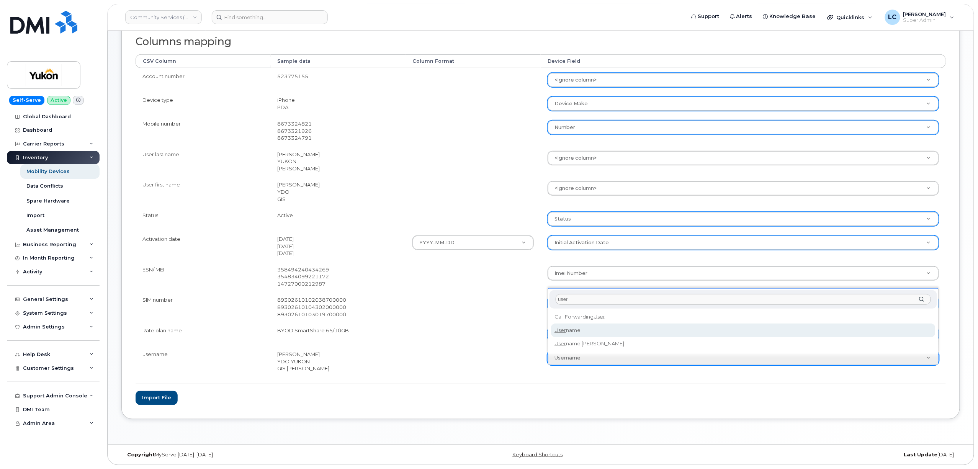
type input "user"
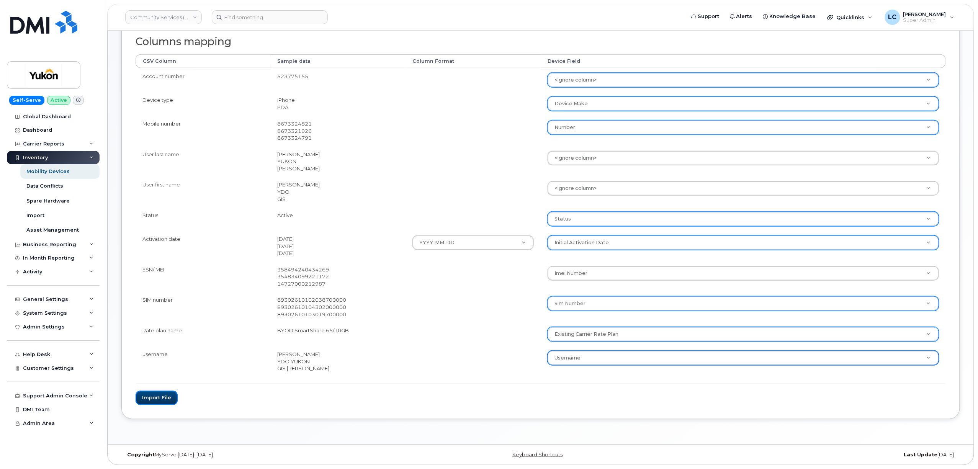
click at [161, 395] on button "Import file" at bounding box center [157, 398] width 42 height 14
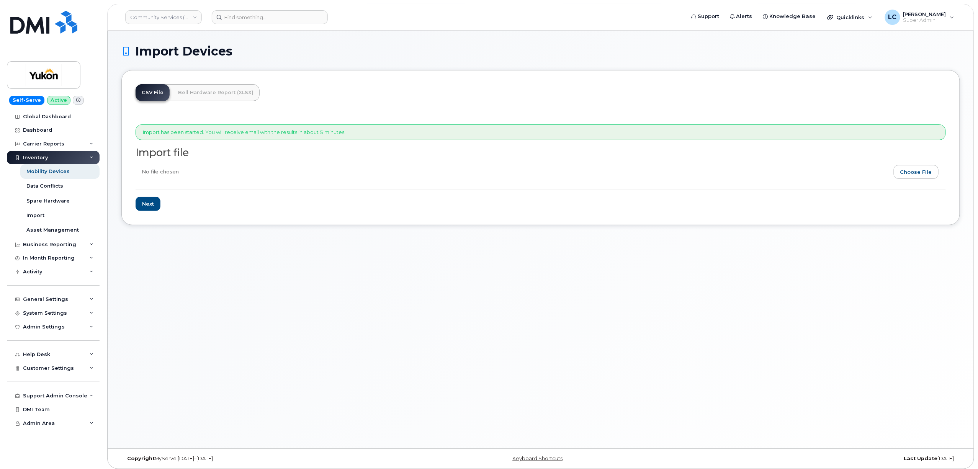
click at [347, 93] on div "CSV File Bell Hardware Report (XLSX) Import has been started. You will receive …" at bounding box center [540, 147] width 839 height 155
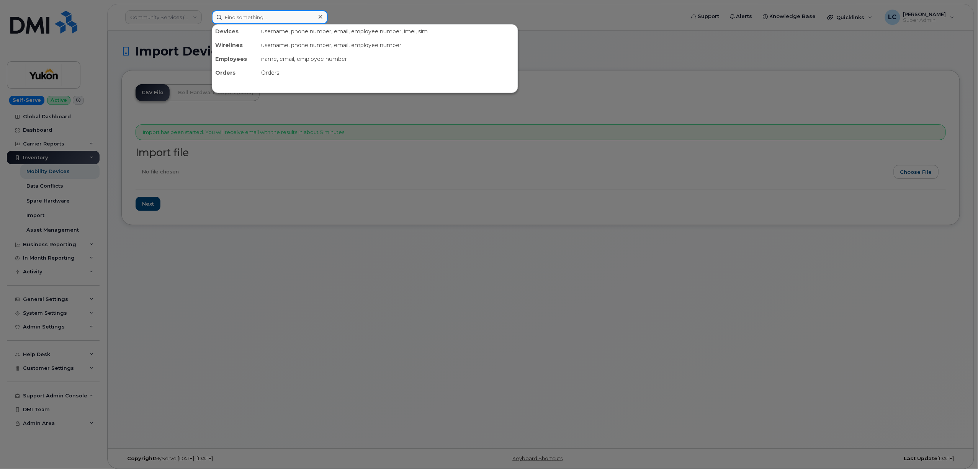
click at [241, 13] on input at bounding box center [270, 17] width 116 height 14
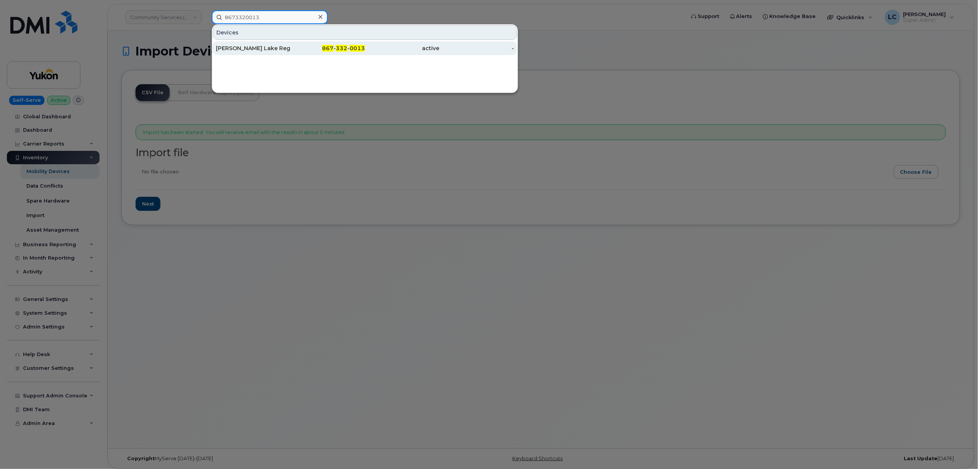
type input "8673320013"
click at [360, 51] on span "0013" at bounding box center [357, 48] width 15 height 7
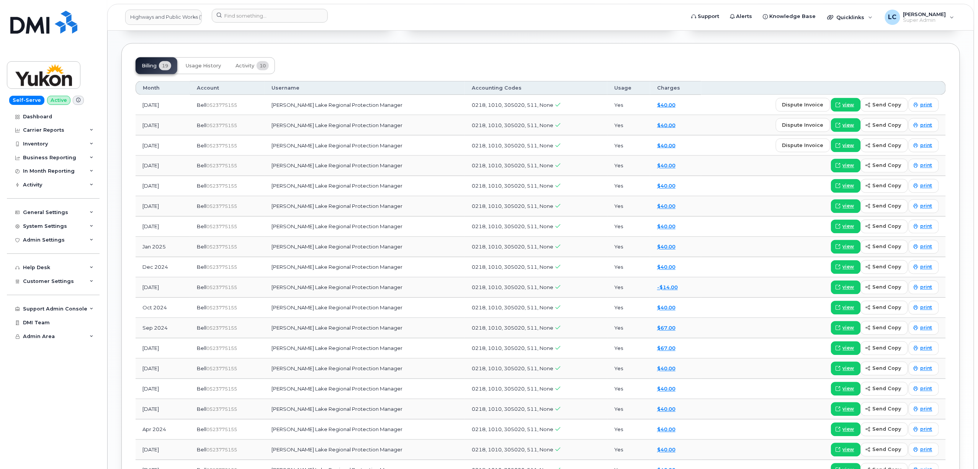
scroll to position [399, 0]
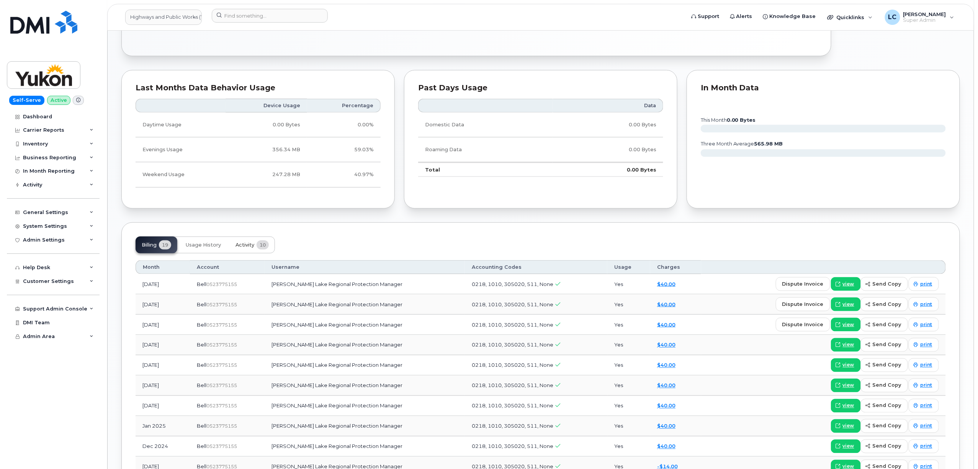
click at [259, 250] on span "10" at bounding box center [263, 245] width 12 height 9
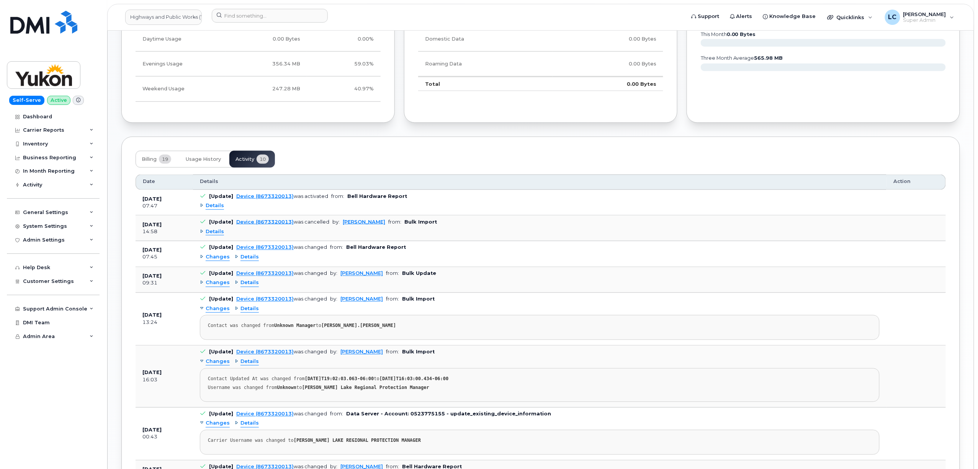
scroll to position [501, 0]
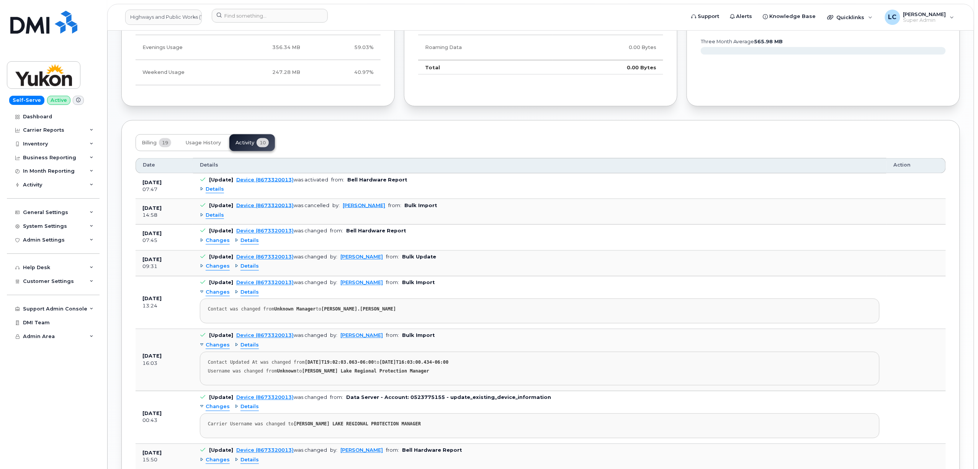
click at [334, 148] on div "Billing 19 Usage History Activity 10" at bounding box center [541, 142] width 810 height 17
click at [515, 137] on div "Billing 19 Usage History Activity 10" at bounding box center [541, 142] width 810 height 17
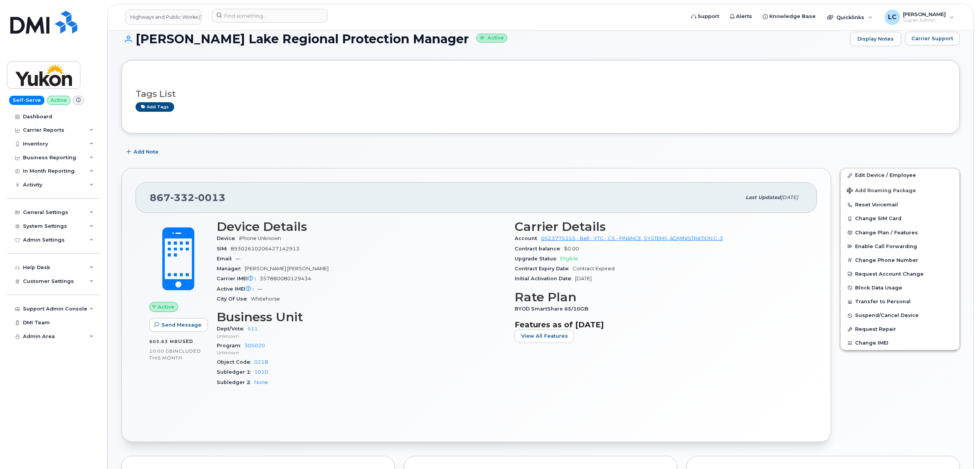
scroll to position [0, 0]
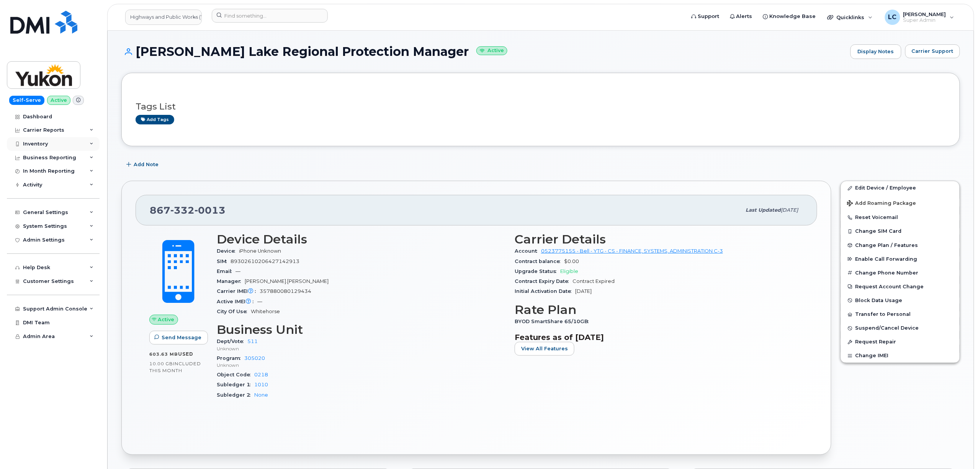
click at [85, 146] on div "Inventory" at bounding box center [53, 144] width 93 height 14
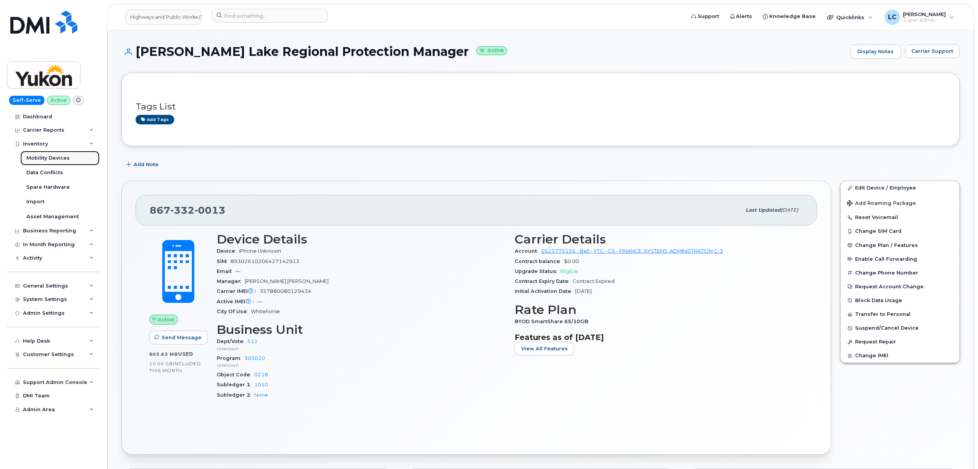
click at [66, 161] on div "Mobility Devices" at bounding box center [47, 158] width 43 height 7
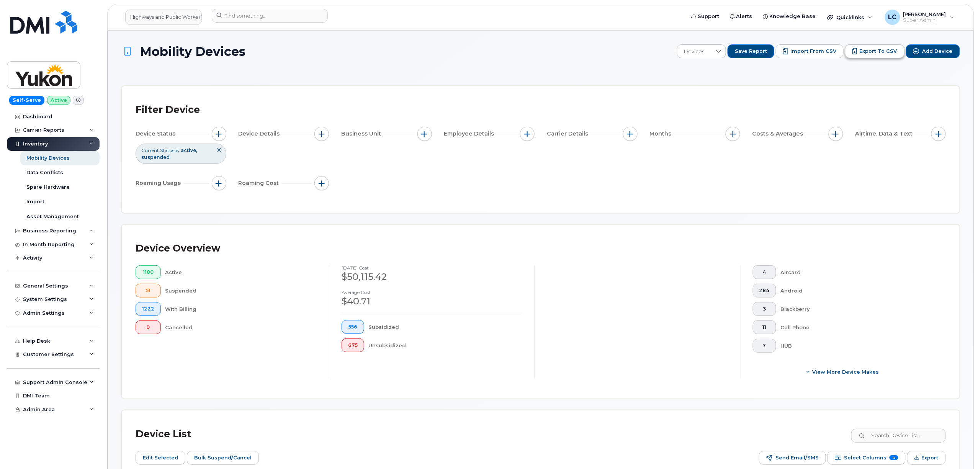
click at [875, 54] on span "Export to CSV" at bounding box center [879, 51] width 38 height 7
click at [751, 169] on div "Device Status Current Status is active suspended Device Details Business Unit E…" at bounding box center [541, 160] width 810 height 67
click at [816, 54] on span "Import from CSV" at bounding box center [814, 51] width 46 height 7
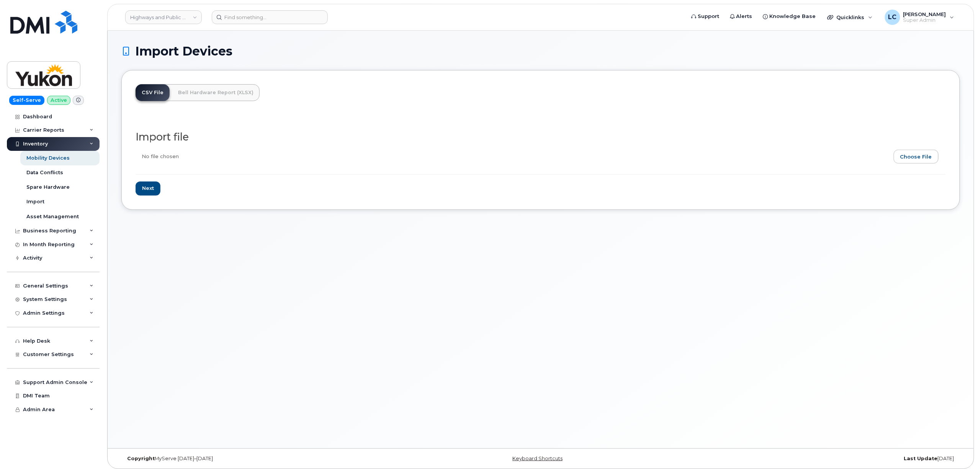
click at [917, 156] on input "file" at bounding box center [538, 159] width 804 height 18
type input "C:\fakepath\Highways and Public Works (YTG) - Device Report - [DATE] (1).csv"
click at [151, 186] on input "Next" at bounding box center [148, 189] width 25 height 14
type input "Loading..."
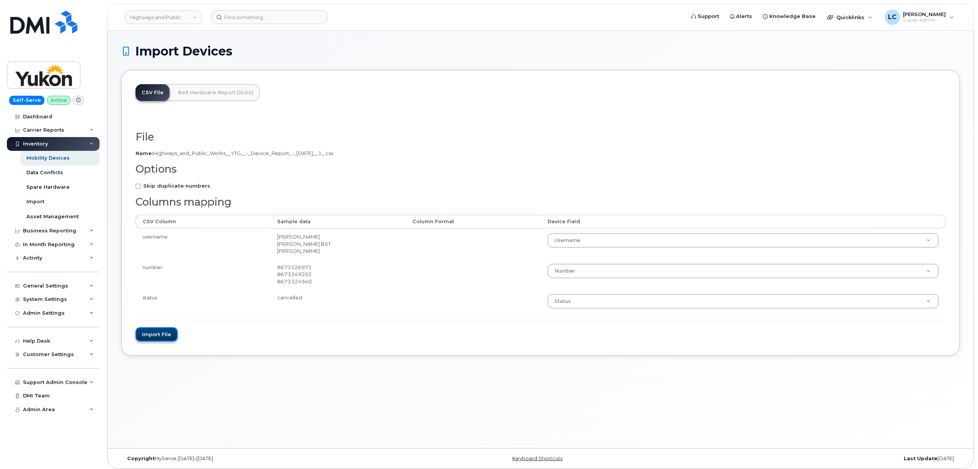
click at [152, 334] on button "Import file" at bounding box center [157, 334] width 42 height 14
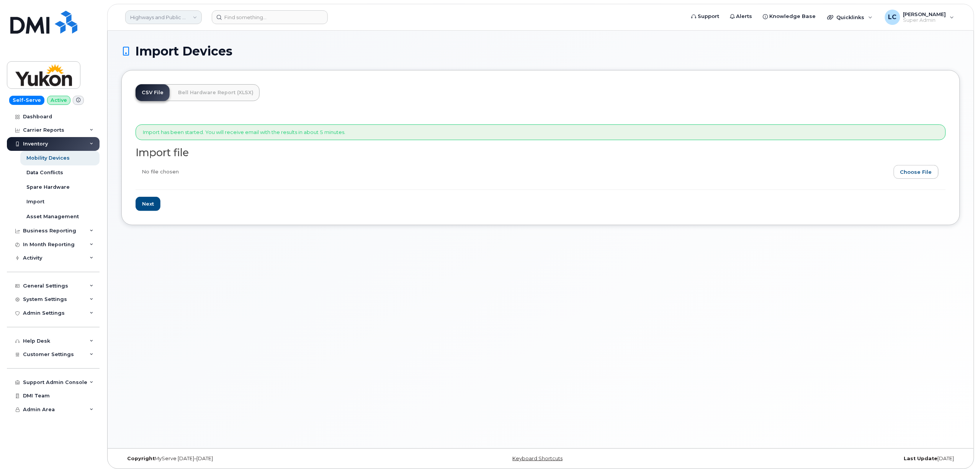
click at [187, 17] on link "Highways and Public Works (YTG)" at bounding box center [163, 17] width 77 height 14
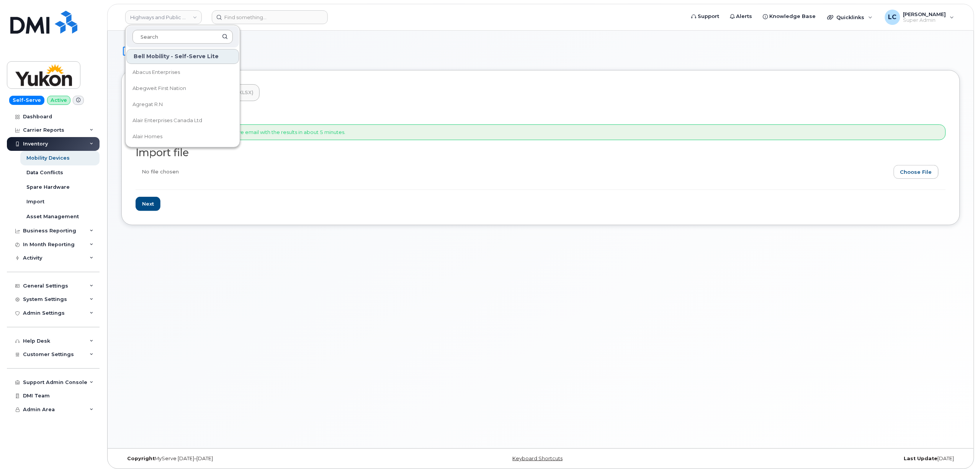
click at [184, 35] on input at bounding box center [183, 37] width 100 height 14
type input "community"
click at [183, 119] on span "Community Services (YTG)" at bounding box center [166, 120] width 66 height 8
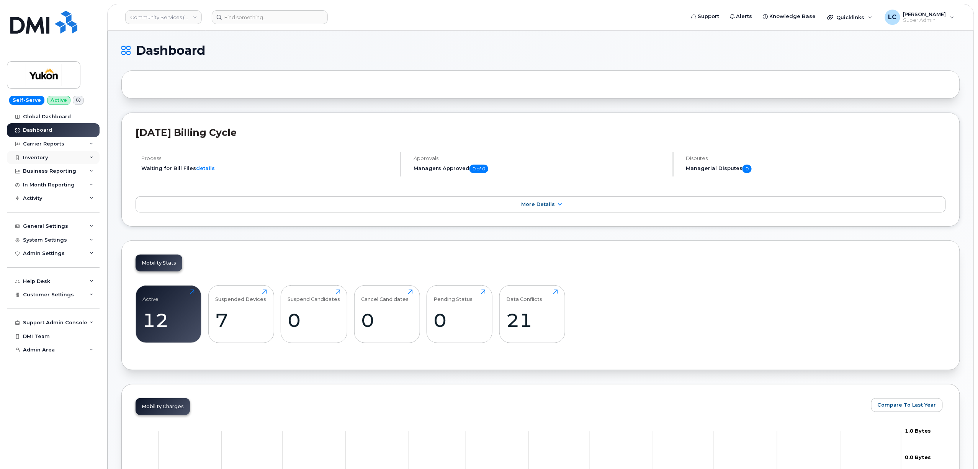
click at [66, 157] on div "Inventory" at bounding box center [53, 158] width 93 height 14
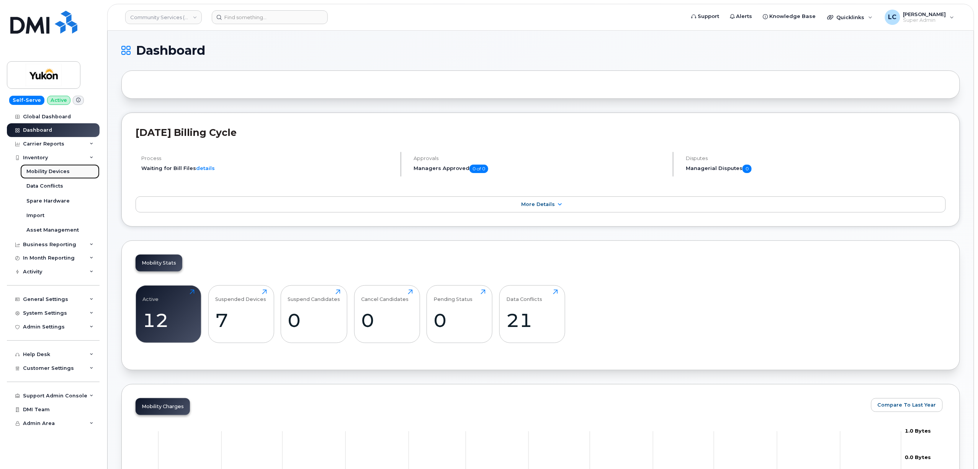
click at [57, 175] on div "Mobility Devices" at bounding box center [47, 171] width 43 height 7
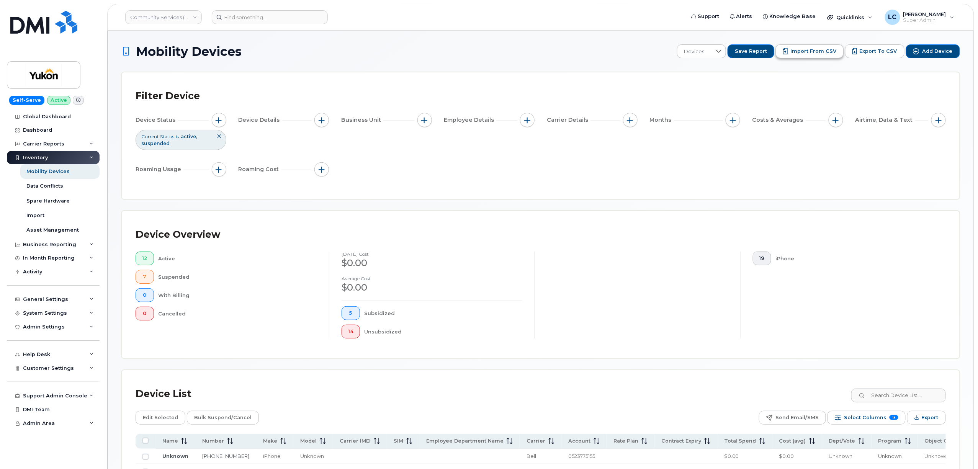
click at [826, 54] on span "Import from CSV" at bounding box center [814, 51] width 46 height 7
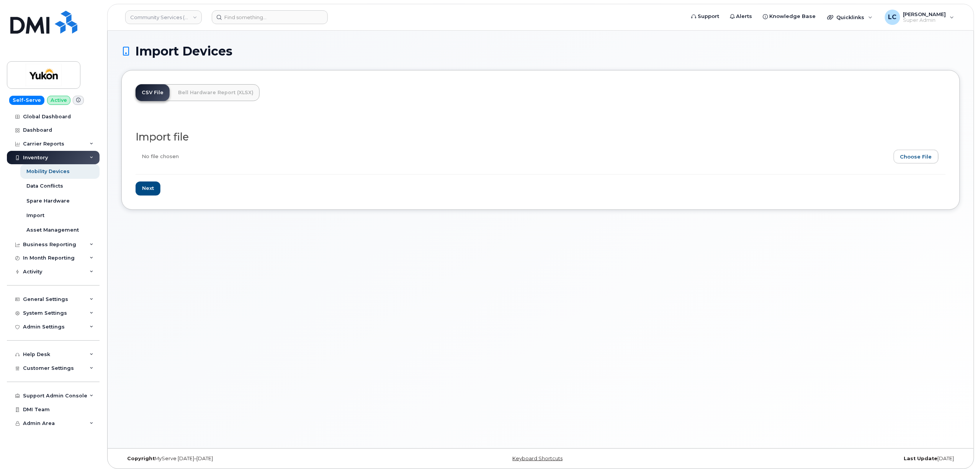
click at [915, 152] on input "file" at bounding box center [538, 159] width 804 height 18
type input "C:\fakepath\Highways and Public Works (YTG) - Device Report - [DATE] (1).csv"
click at [156, 192] on input "Next" at bounding box center [148, 189] width 25 height 14
type input "Loading..."
click at [922, 156] on input "file" at bounding box center [538, 159] width 804 height 18
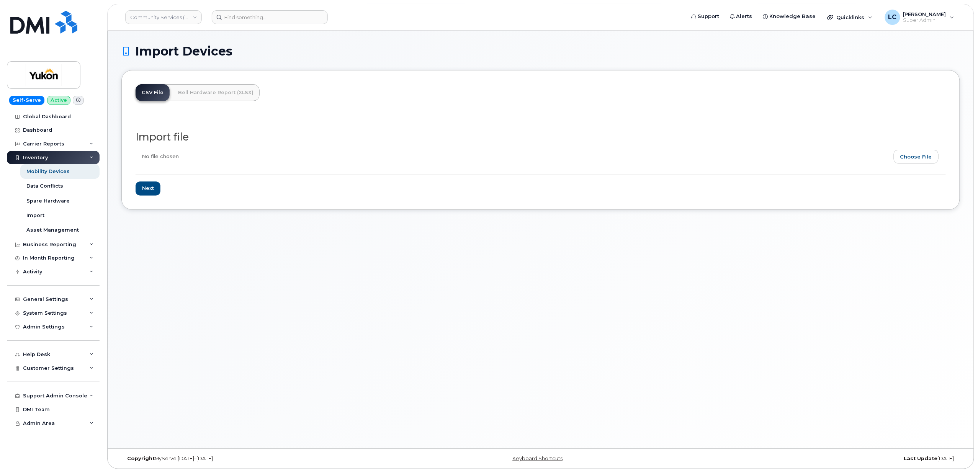
type input "C:\fakepath\CommunityServicesCSV.csv"
click at [144, 188] on input "Next" at bounding box center [148, 189] width 25 height 14
type input "Loading..."
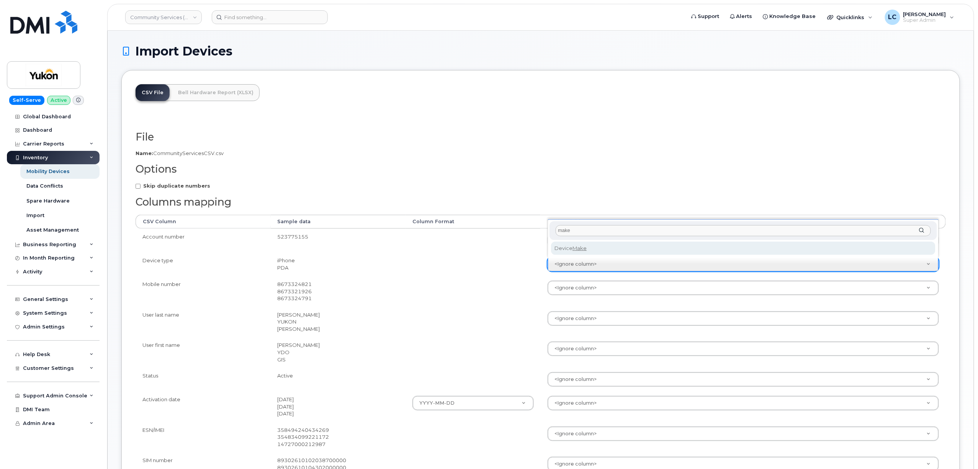
type input "make"
select select "device_make_id"
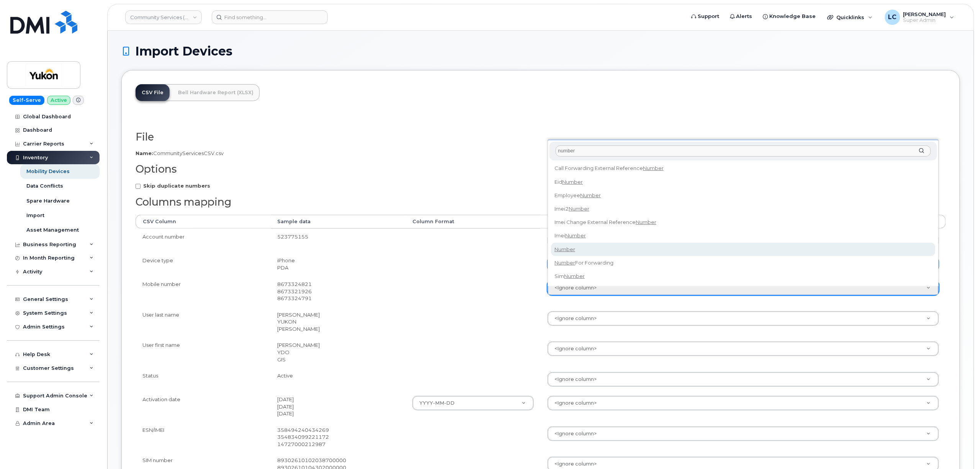
type input "number"
select select "number"
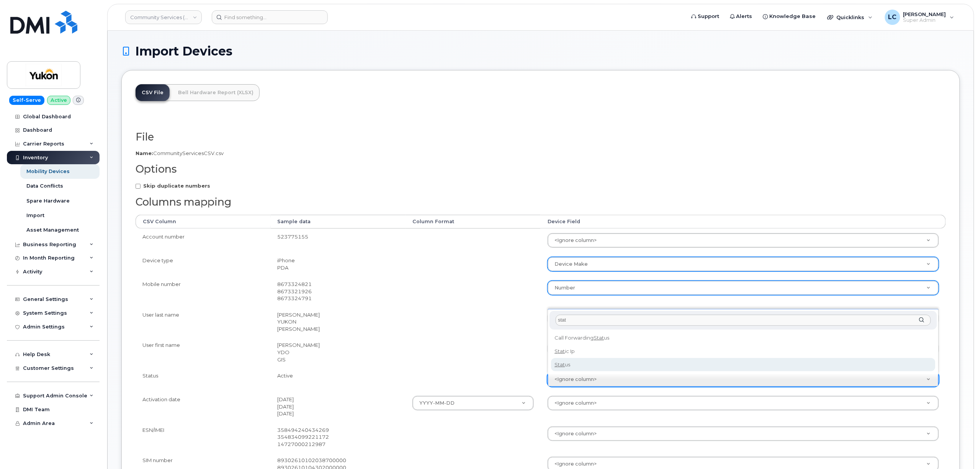
type input "stat"
select select "status"
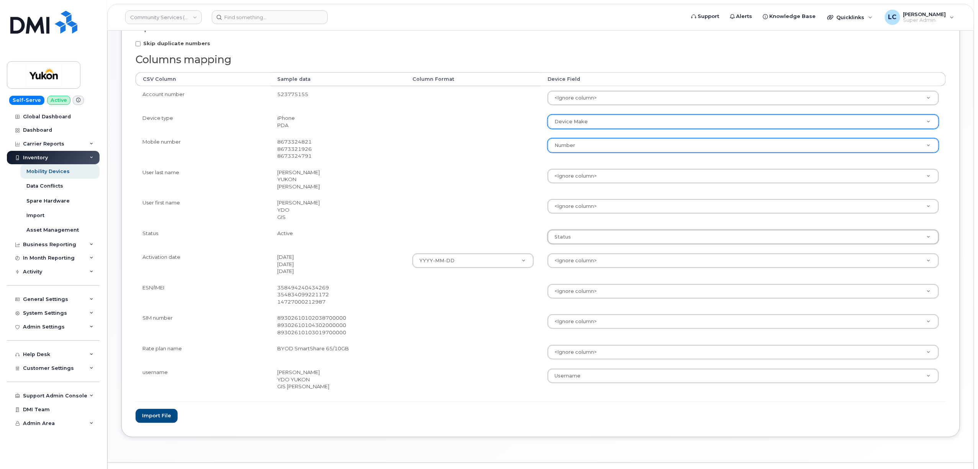
scroll to position [153, 0]
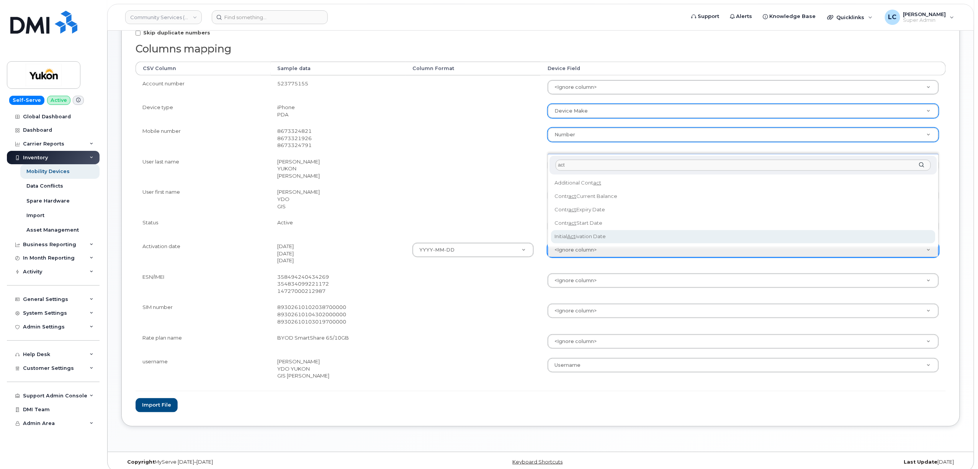
type input "act"
select select "initial_activation_date"
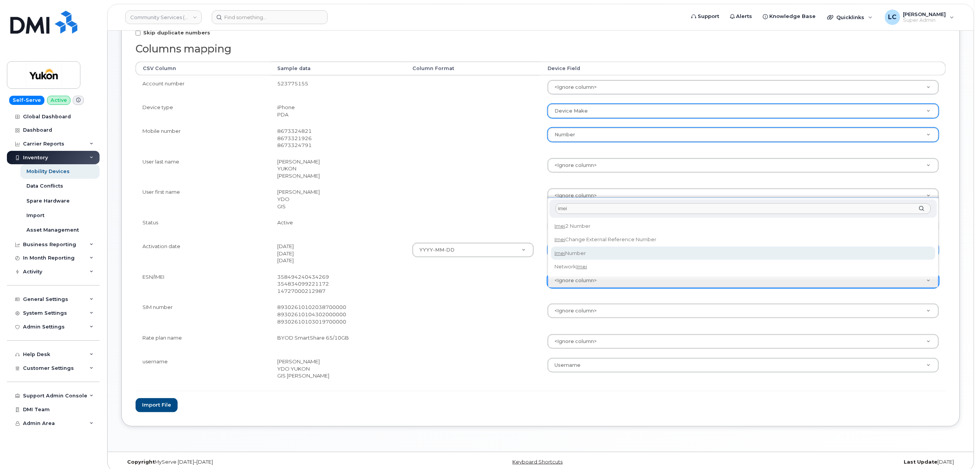
type input "imei"
select select "imei_number"
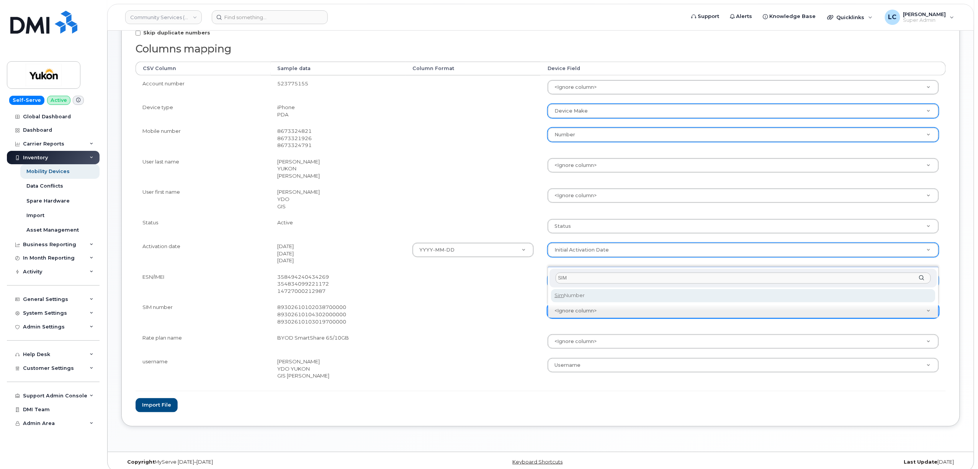
type input "SIM"
select select "sim_number"
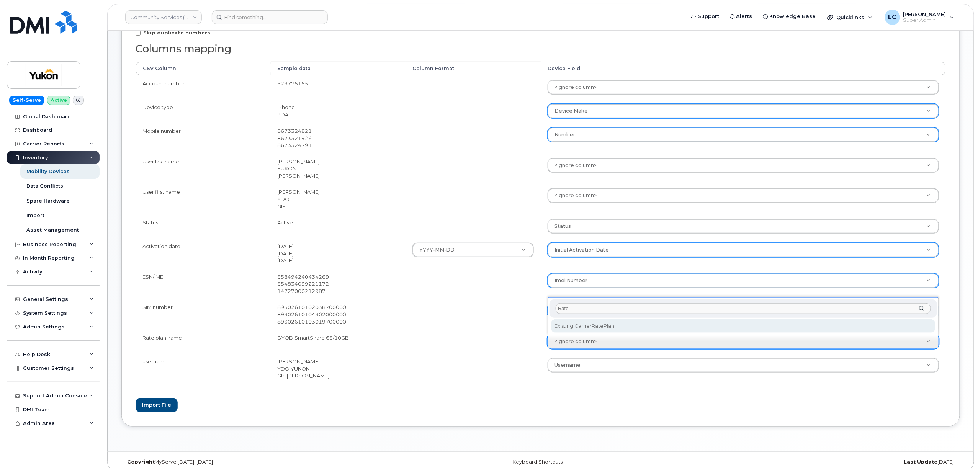
type input "Rate"
select select "existing_carrier_rate_plan"
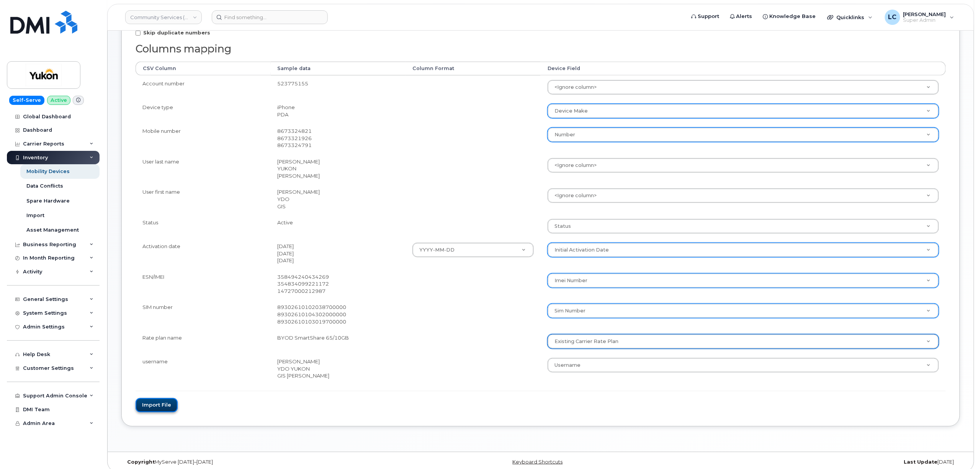
click at [159, 403] on button "Import file" at bounding box center [157, 405] width 42 height 14
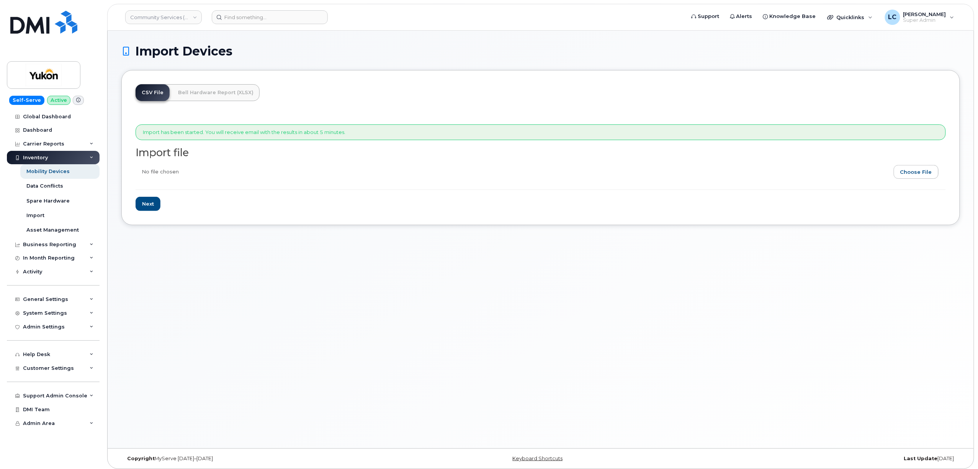
click at [296, 117] on div "Import has been started. You will receive email with the results in about 5 min…" at bounding box center [541, 163] width 810 height 96
click at [906, 177] on input "file" at bounding box center [538, 174] width 804 height 18
type input "C:\fakepath\CommunityServicesCSV.csv"
click at [152, 209] on input "Next" at bounding box center [148, 204] width 25 height 14
type input "Loading..."
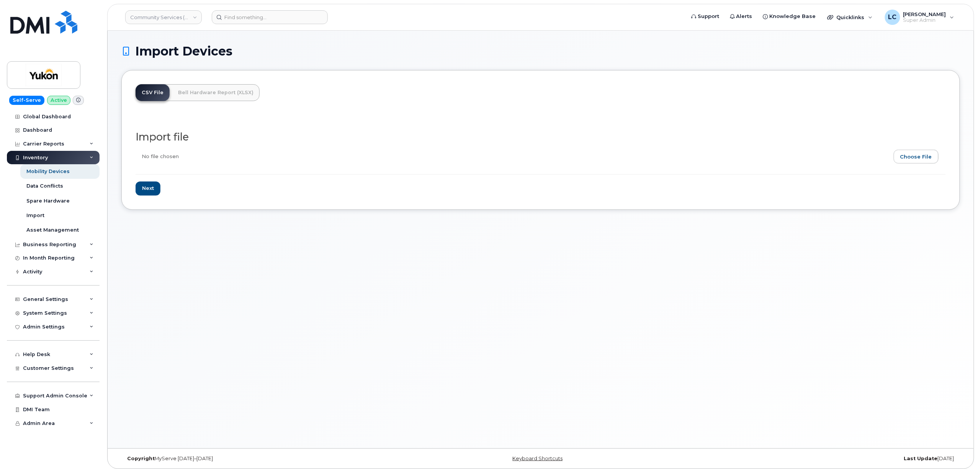
click at [484, 215] on div "Import Devices CSV File Bell Hardware Report (XLSX) Import file Next" at bounding box center [541, 240] width 866 height 418
click at [920, 152] on input "file" at bounding box center [538, 159] width 804 height 18
type input "C:\fakepath\CommunityServicesCSV.csv"
click at [149, 189] on input "Next" at bounding box center [148, 189] width 25 height 14
type input "Loading..."
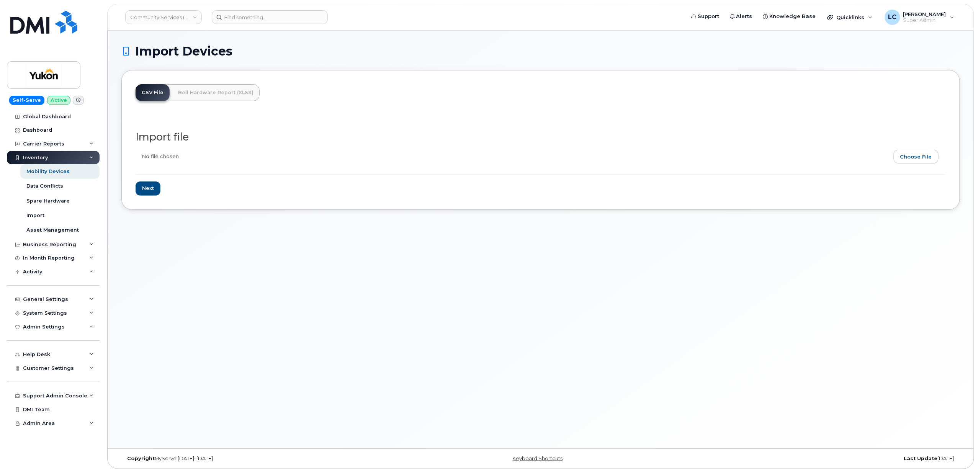
click at [909, 155] on input "file" at bounding box center [538, 159] width 804 height 18
click at [154, 186] on input "Next" at bounding box center [148, 189] width 25 height 14
type input "Loading..."
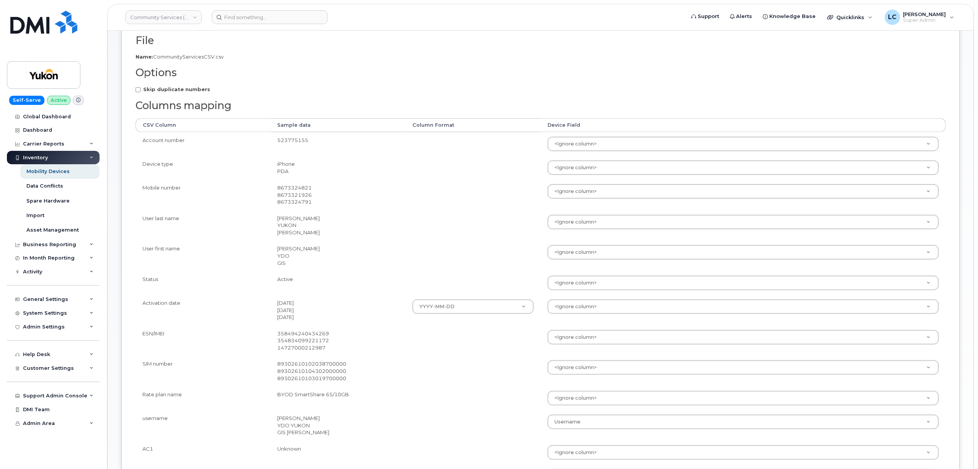
scroll to position [78, 0]
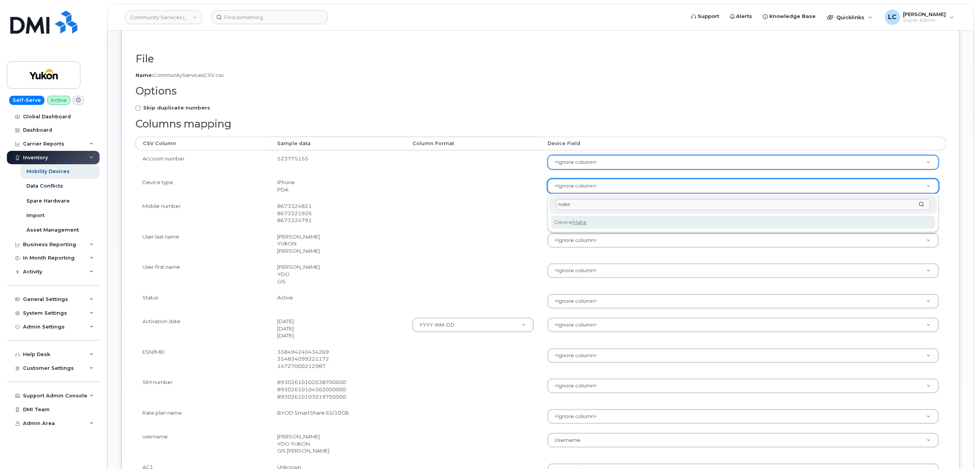
type input "make"
select select "device_make_id"
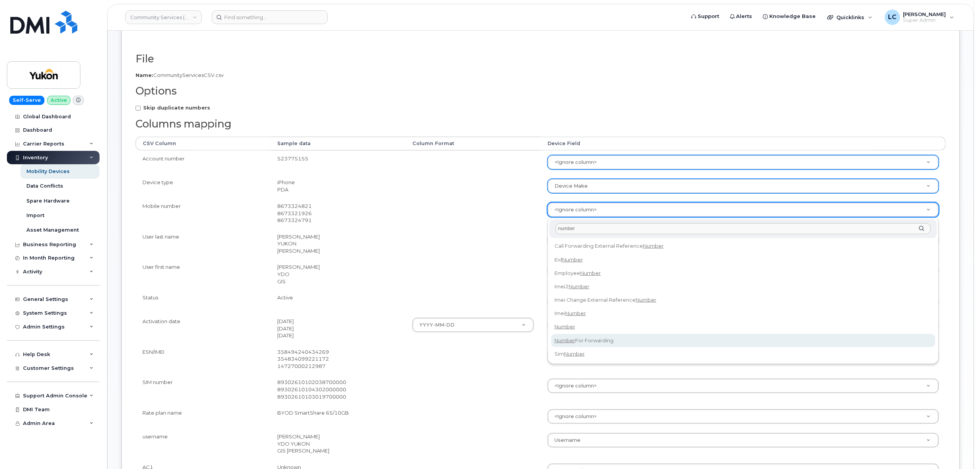
type input "number"
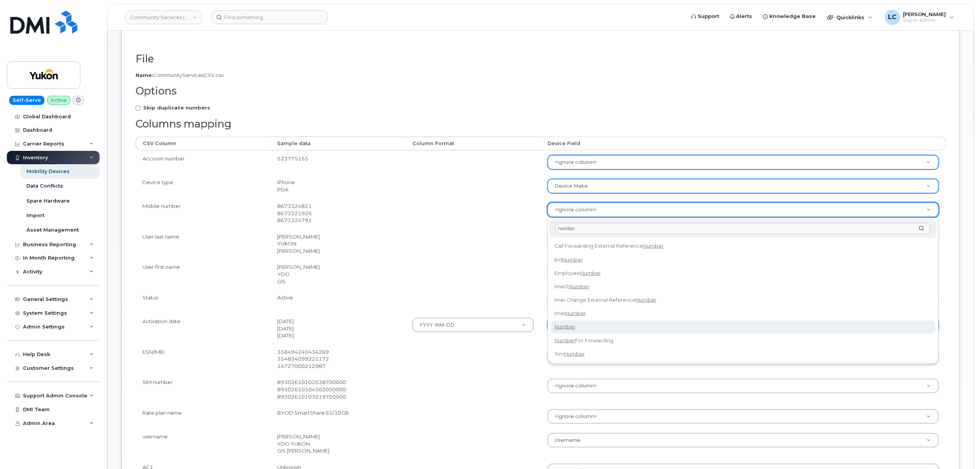
select select "number"
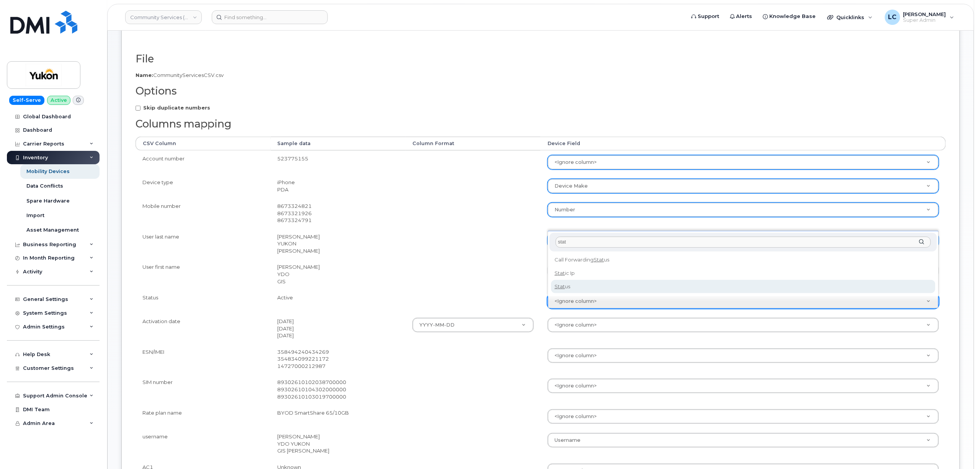
type input "stat"
select select "status"
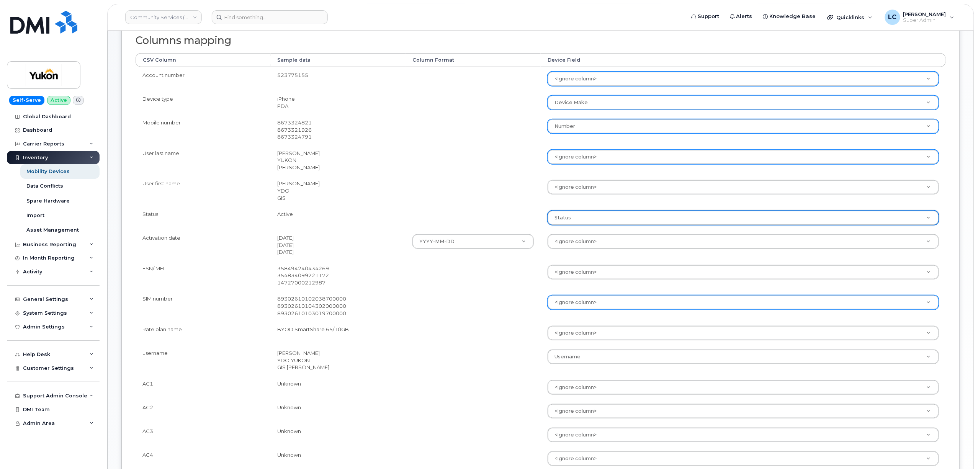
scroll to position [180, 0]
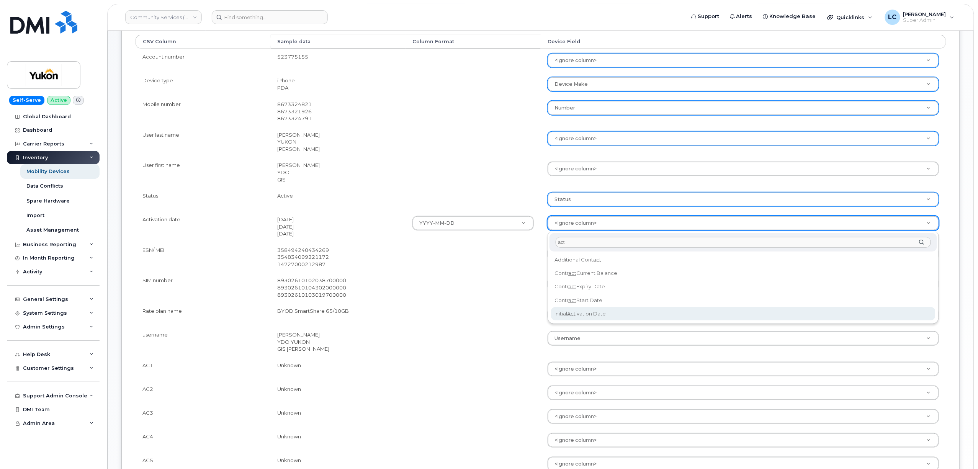
type input "act"
select select "initial_activation_date"
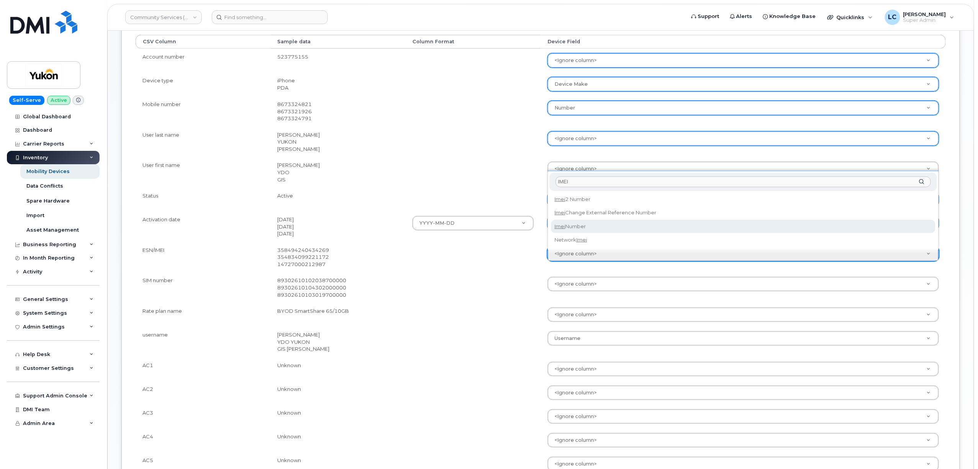
type input "IMEI"
select select "imei_number"
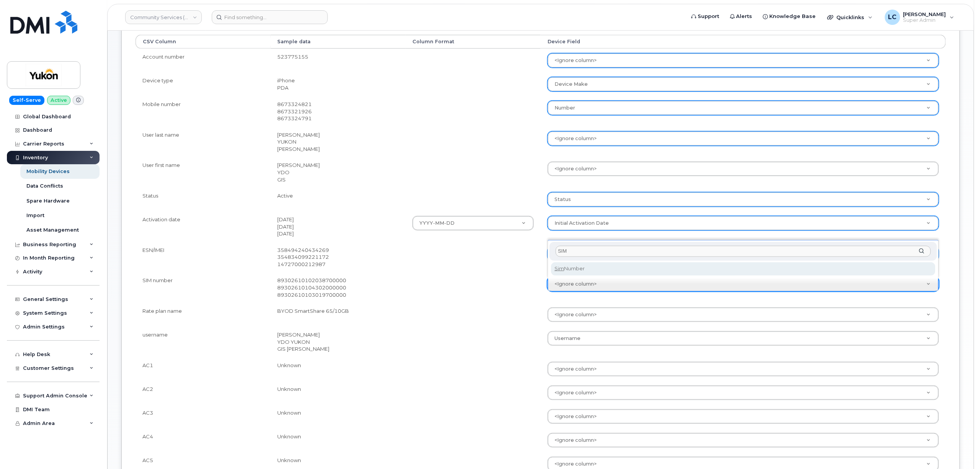
type input "SIM"
select select "sim_number"
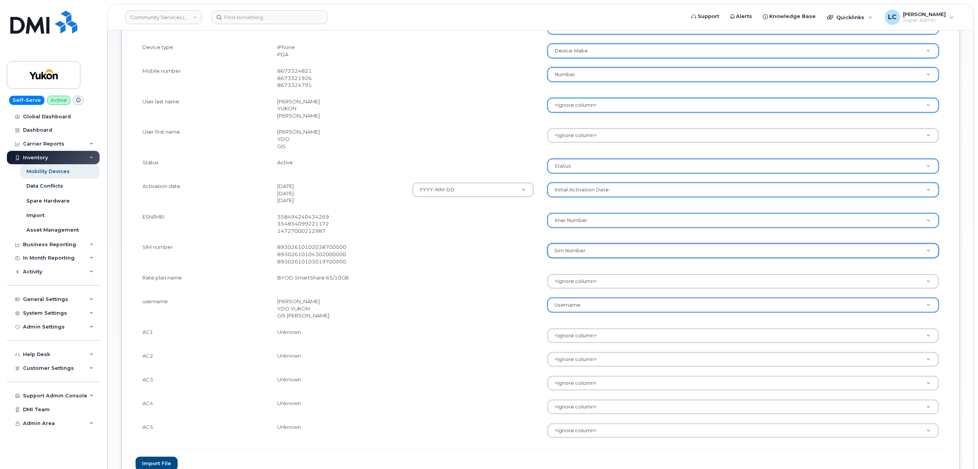
scroll to position [231, 0]
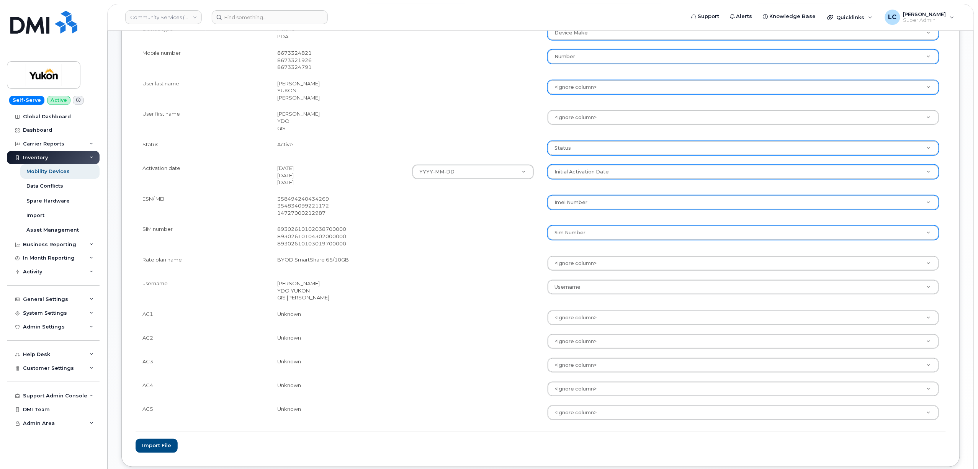
click at [587, 256] on td "<Ignore column> Accounting Categories Accounting Categories[Dept/Vote] Accounti…" at bounding box center [743, 264] width 405 height 24
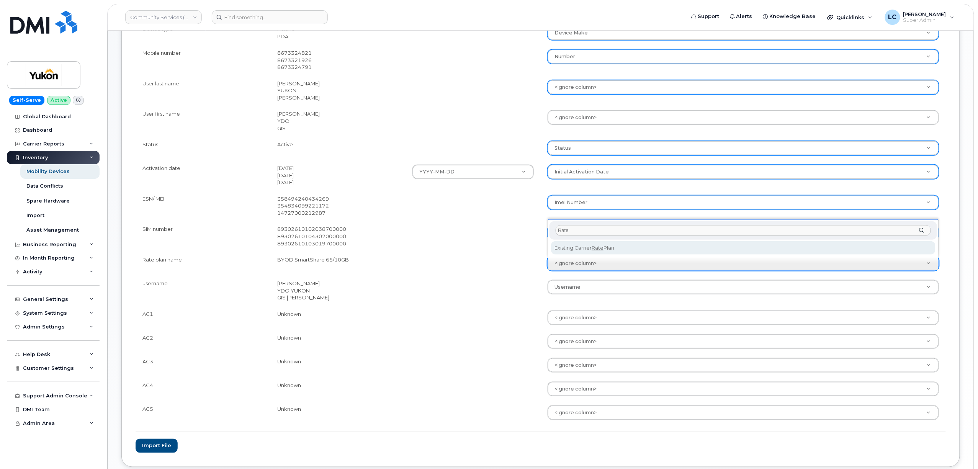
type input "Rate"
select select "existing_carrier_rate_plan"
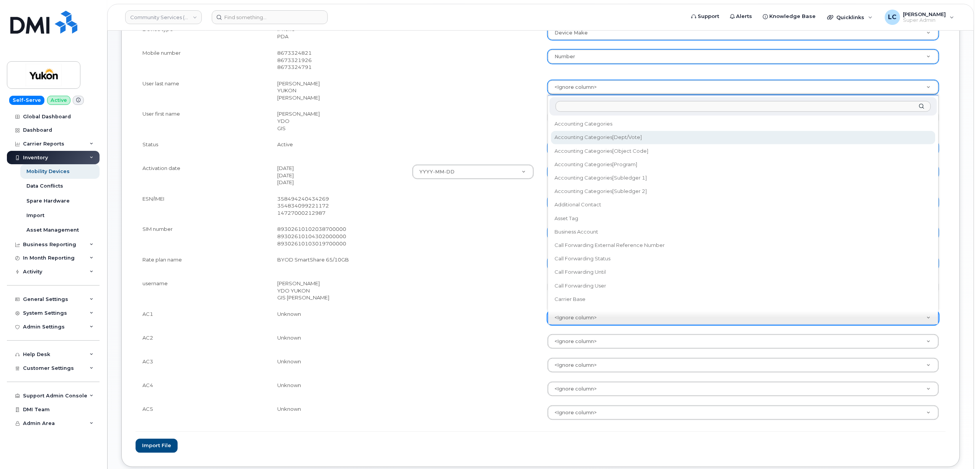
select select "accounting_categories[Dept/Vote]"
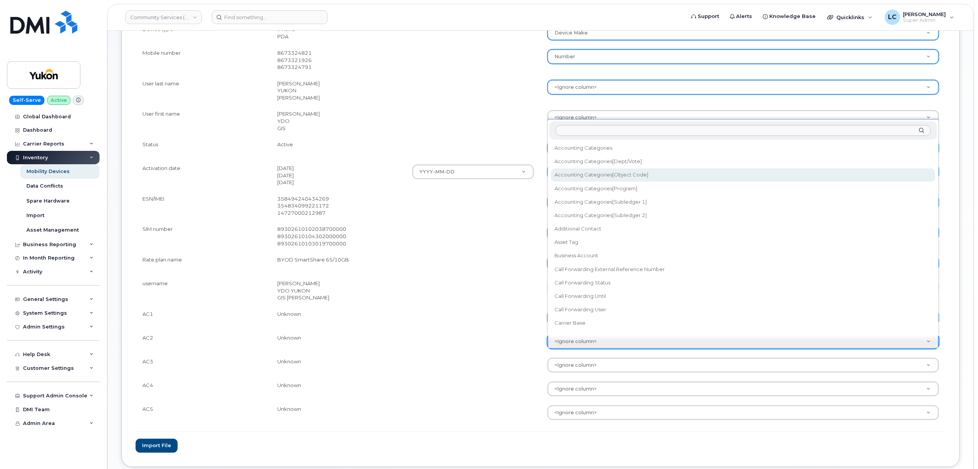
select select "accounting_categories[Object Code]"
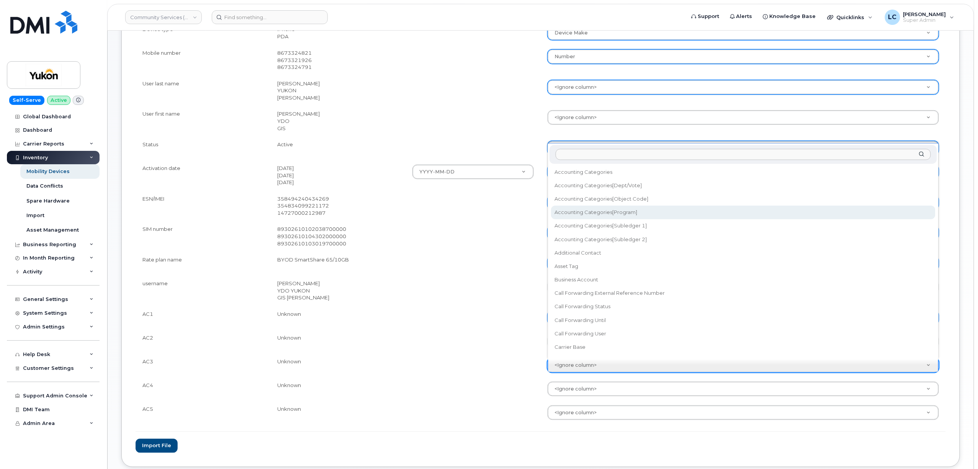
select select "accounting_categories[Program]"
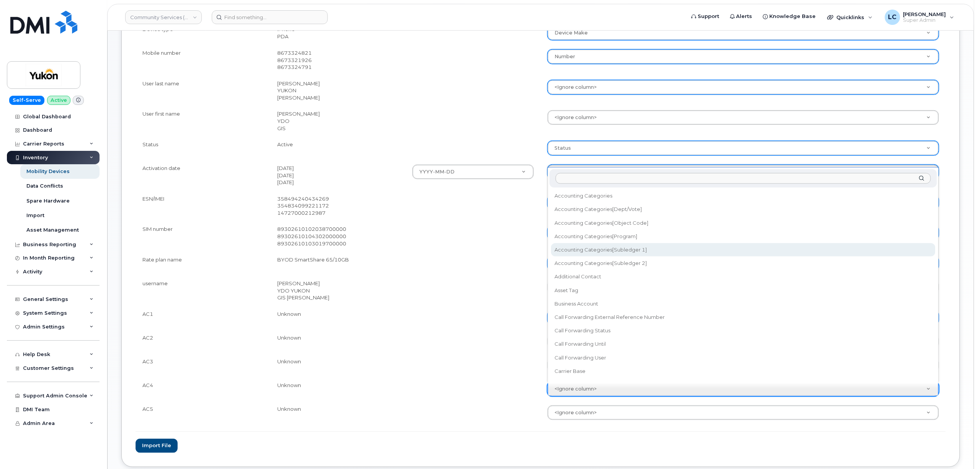
select select "accounting_categories[Subledger 1]"
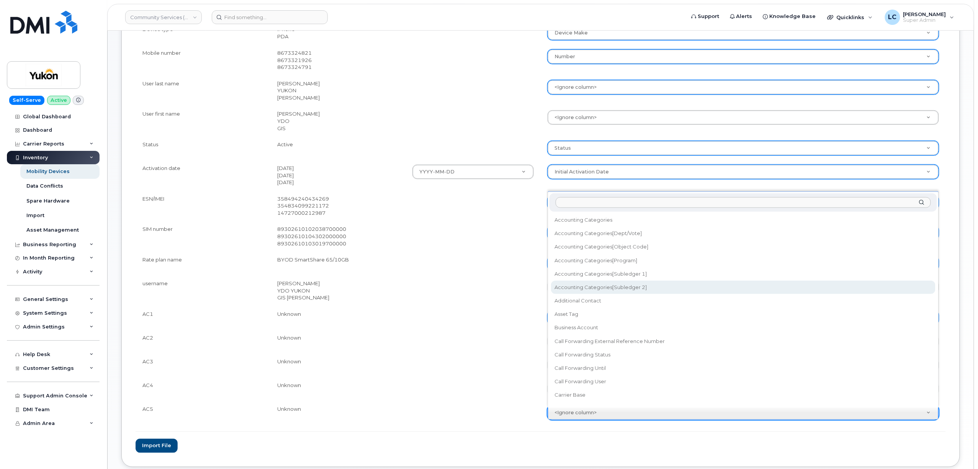
select select "accounting_categories[Subledger 2]"
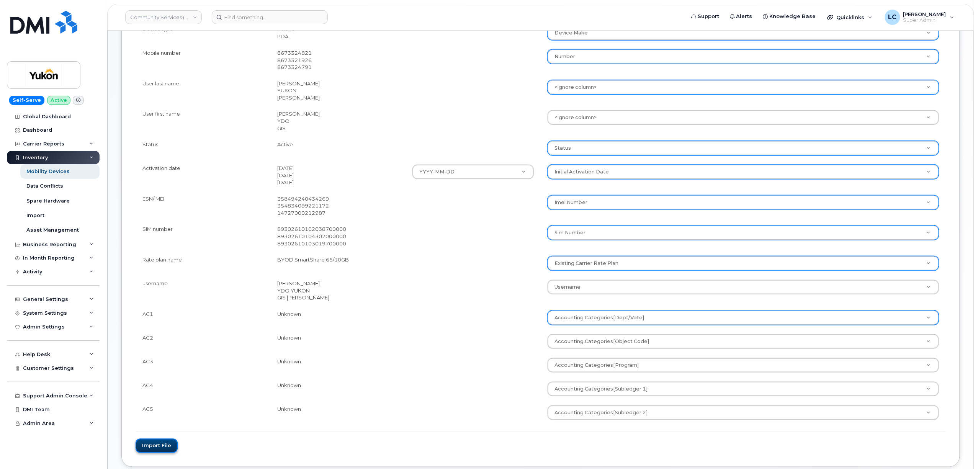
click at [164, 446] on button "Import file" at bounding box center [157, 446] width 42 height 14
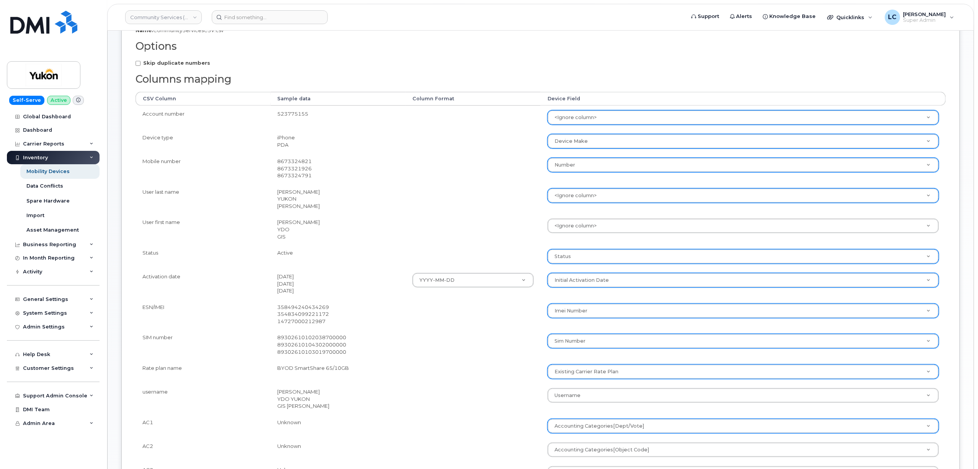
scroll to position [27, 0]
